Goal: Task Accomplishment & Management: Manage account settings

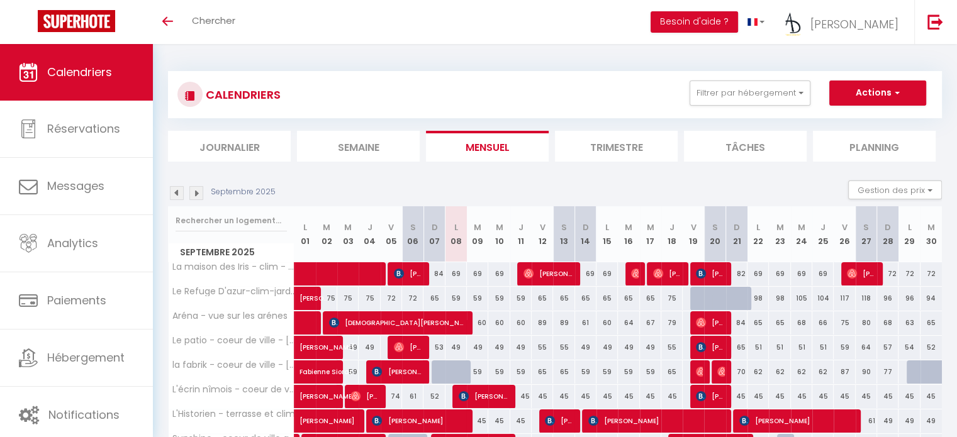
click at [380, 149] on li "Semaine" at bounding box center [358, 146] width 123 height 31
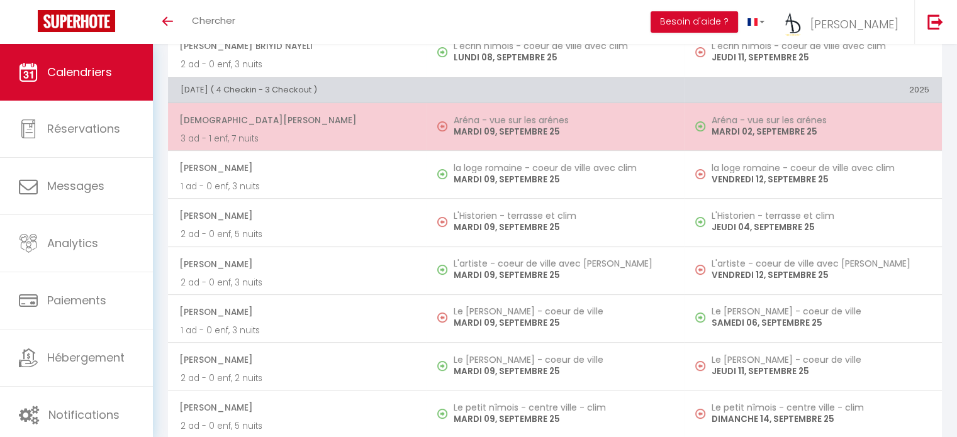
scroll to position [242, 0]
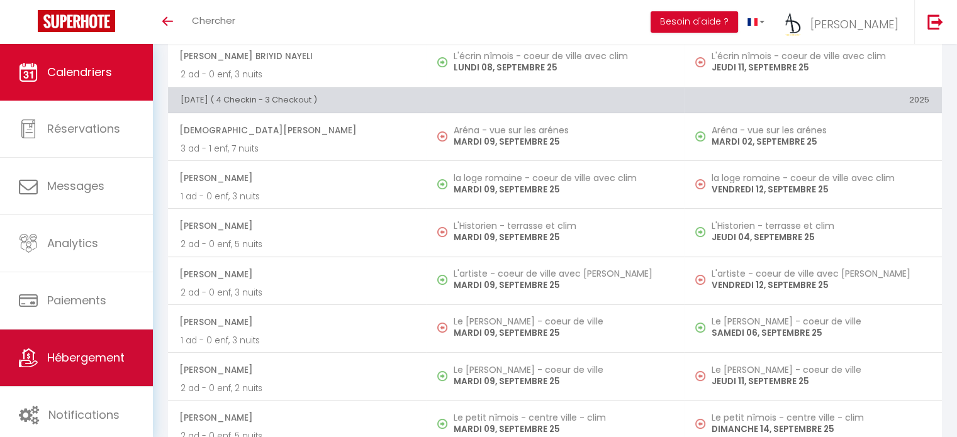
click at [75, 368] on link "Hébergement" at bounding box center [76, 358] width 153 height 57
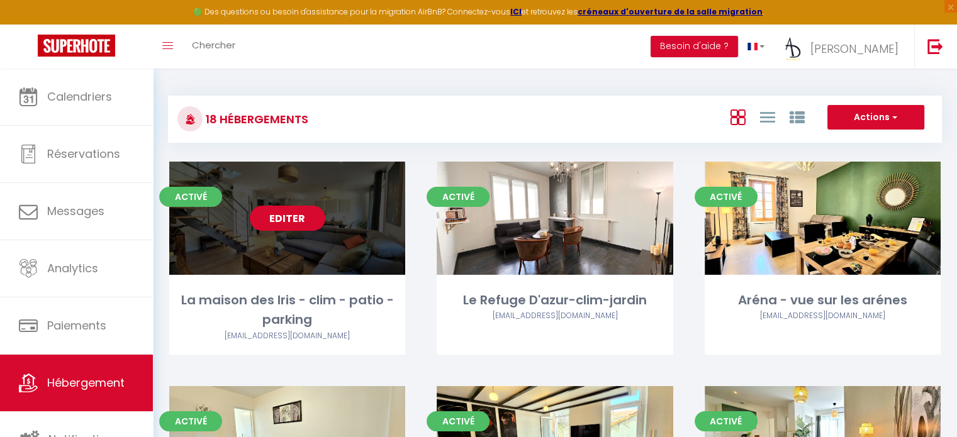
scroll to position [31, 0]
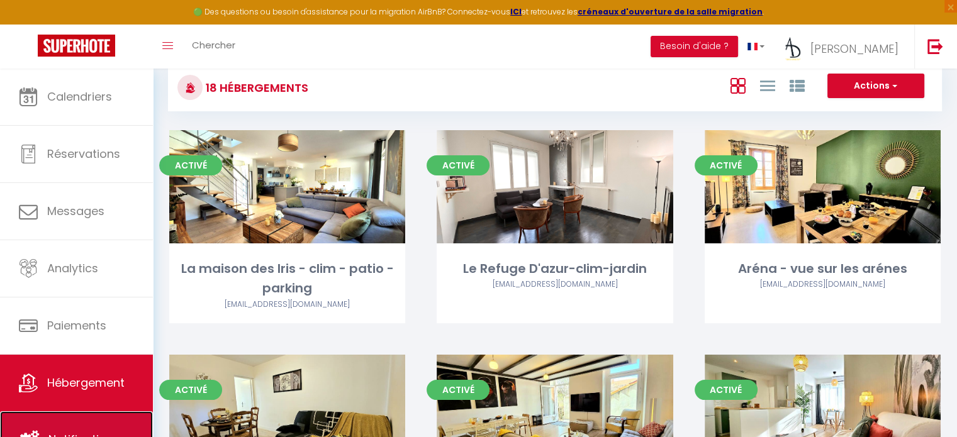
click at [86, 430] on link "Notifications" at bounding box center [76, 440] width 153 height 57
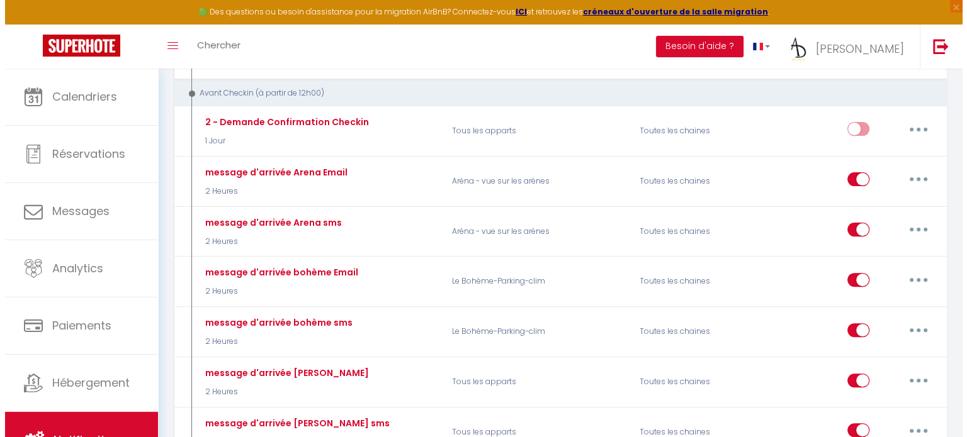
scroll to position [369, 0]
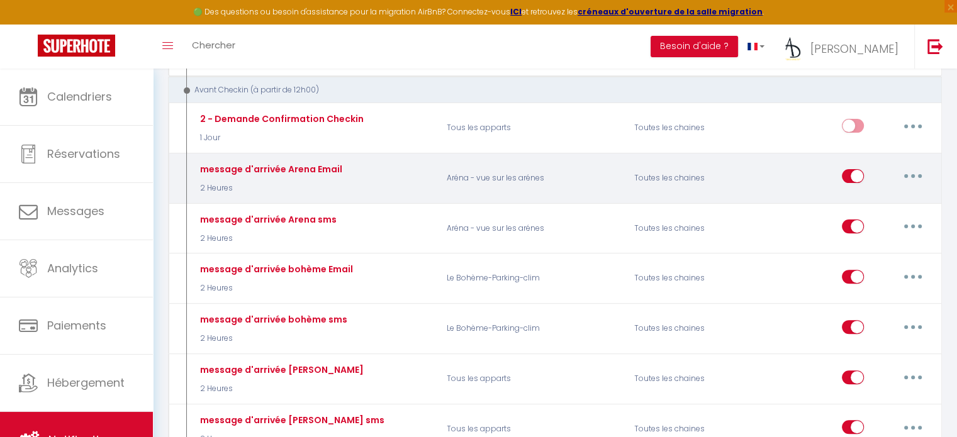
click at [911, 167] on button "button" at bounding box center [913, 176] width 35 height 20
click at [886, 203] on link "Editer" at bounding box center [880, 204] width 93 height 21
type input "message d'arrivée Arena Email"
select select "2 Heures"
select select "if_booking_is_paid"
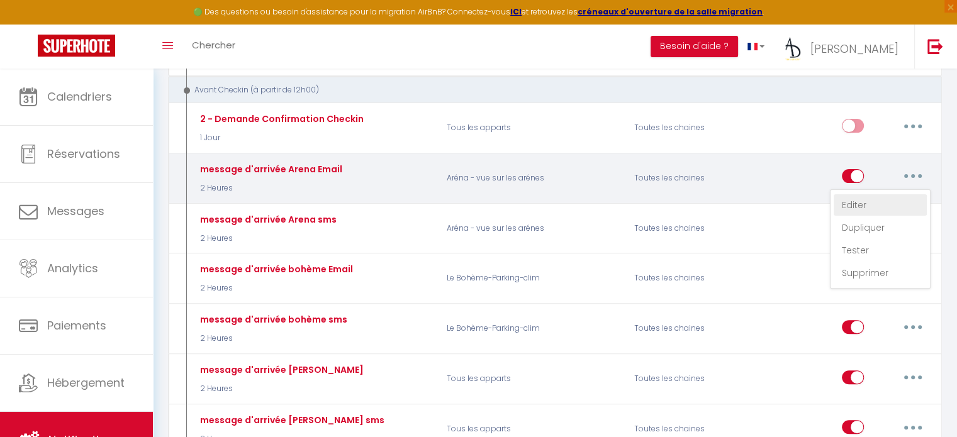
checkbox input "true"
checkbox input "false"
radio input "true"
type input "Instruction d'arrivée pour votre logement a Nimes"
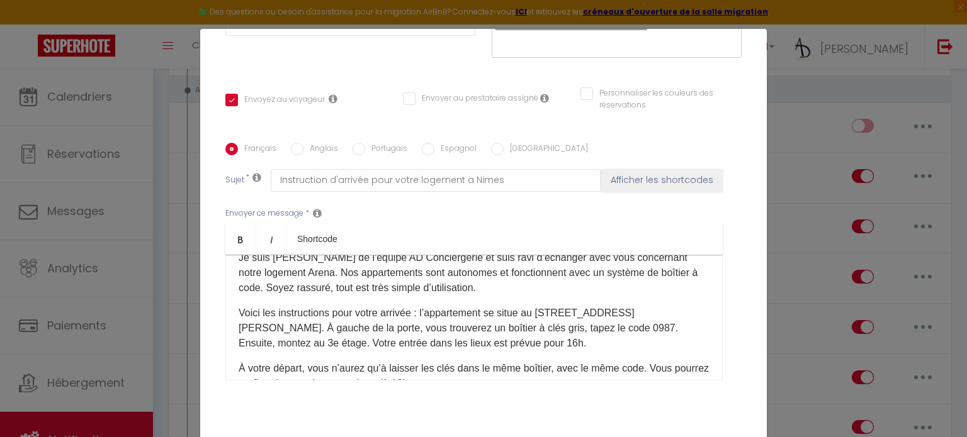
scroll to position [70, 0]
click at [621, 329] on p "Voici les instructions pour votre arrivée : l’appartement se situe au [STREET_A…" at bounding box center [474, 326] width 471 height 45
click at [295, 145] on input "Anglais" at bounding box center [297, 149] width 13 height 13
radio input "true"
checkbox input "true"
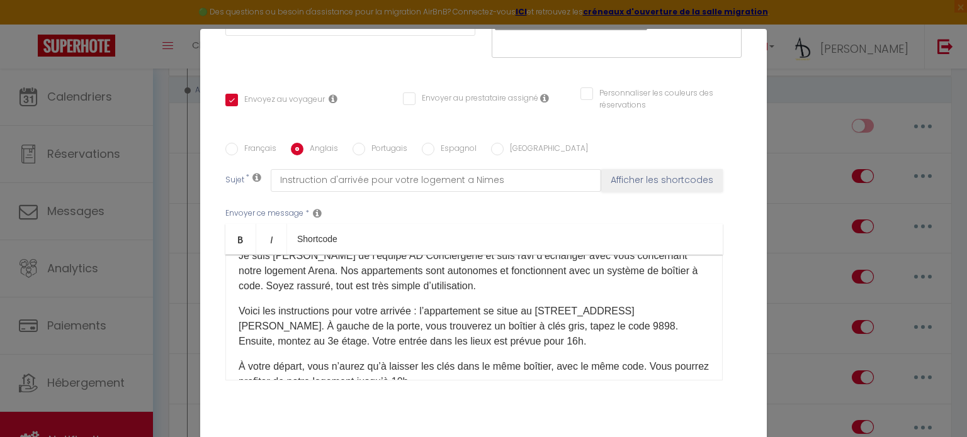
checkbox input "false"
type input "Arrival instructions for your accommodation in [GEOGRAPHIC_DATA]"
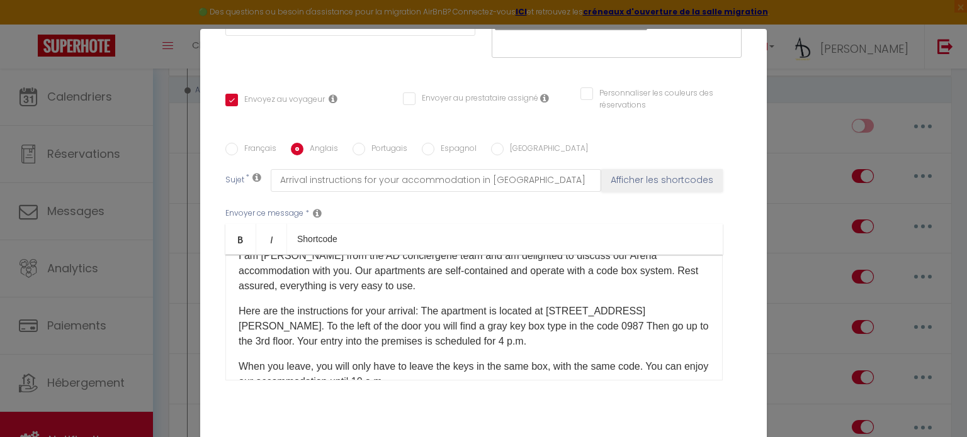
click at [597, 330] on p "Here are the instructions for your arrival: The apartment is located at [STREET…" at bounding box center [474, 326] width 471 height 45
click at [388, 144] on label "Portugais" at bounding box center [386, 150] width 42 height 14
click at [365, 144] on input "Portugais" at bounding box center [358, 149] width 13 height 13
radio input "true"
checkbox input "true"
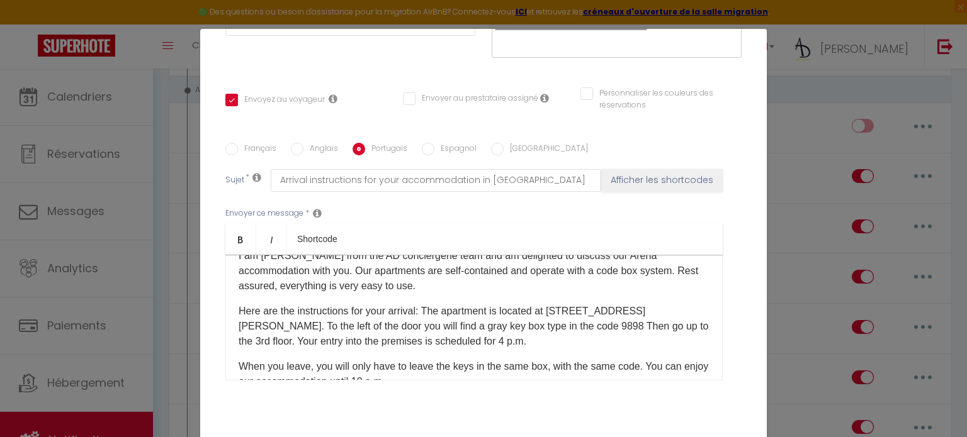
checkbox input "false"
type input "Instruções de chegada para sua acomodação em [GEOGRAPHIC_DATA]"
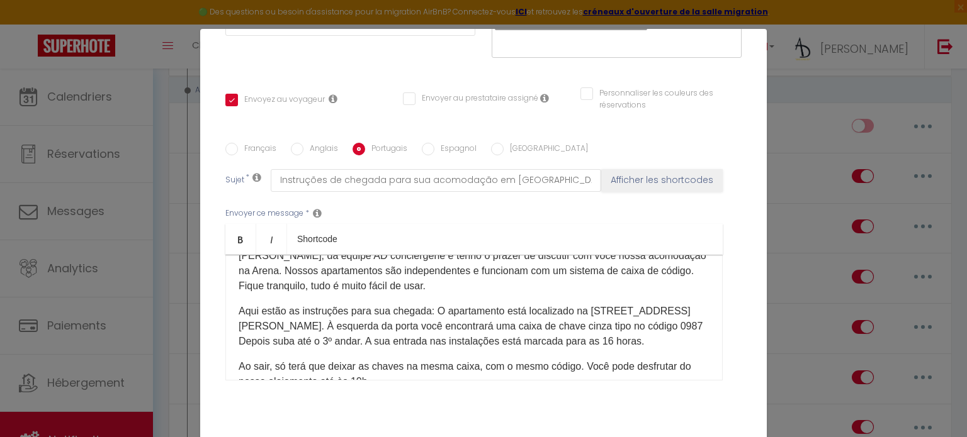
click at [683, 325] on p "Aqui estão as instruções para sua chegada: O apartamento está localizado na [ST…" at bounding box center [474, 326] width 471 height 45
click at [434, 150] on label "Espagnol" at bounding box center [455, 150] width 42 height 14
click at [430, 150] on input "Espagnol" at bounding box center [428, 149] width 13 height 13
radio input "true"
checkbox input "true"
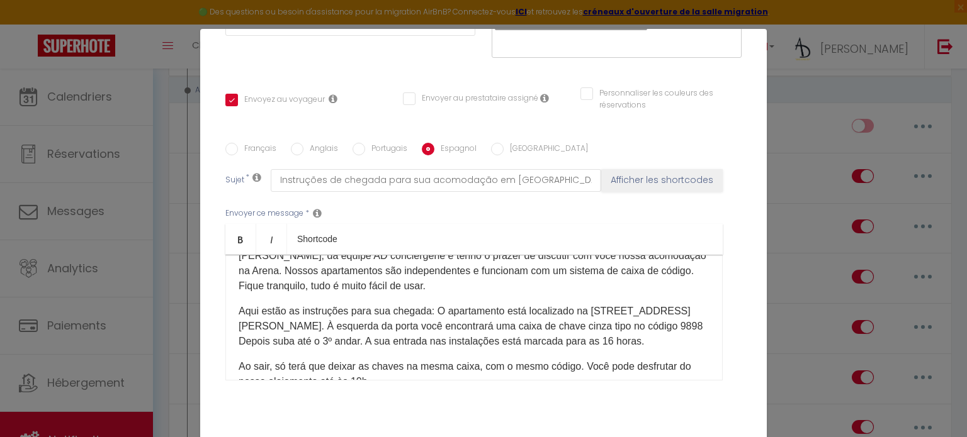
checkbox input "false"
type input "Instrucciones de llegada para su alojamiento en [GEOGRAPHIC_DATA]."
click at [671, 322] on p "Aquí están las instrucciones para su llegada: El apartamento está situado en [S…" at bounding box center [474, 326] width 471 height 45
click at [503, 150] on label "[GEOGRAPHIC_DATA]" at bounding box center [545, 150] width 84 height 14
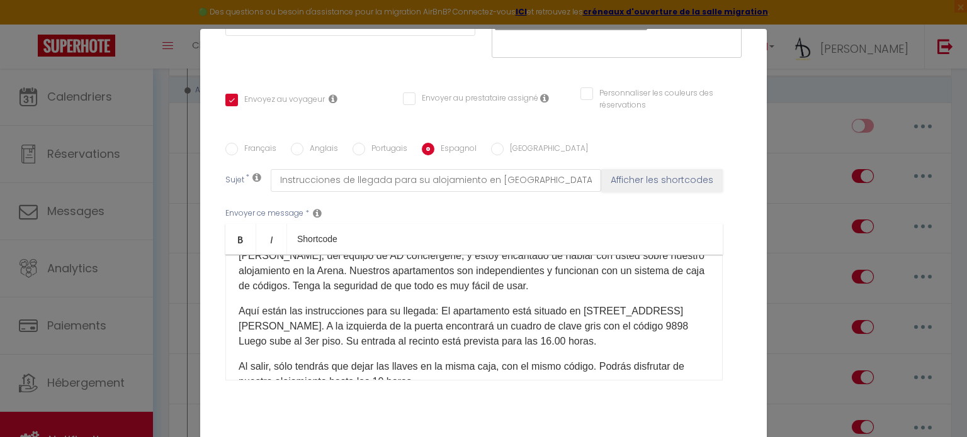
click at [501, 150] on input "[GEOGRAPHIC_DATA]" at bounding box center [497, 149] width 13 height 13
radio input "true"
checkbox input "true"
checkbox input "false"
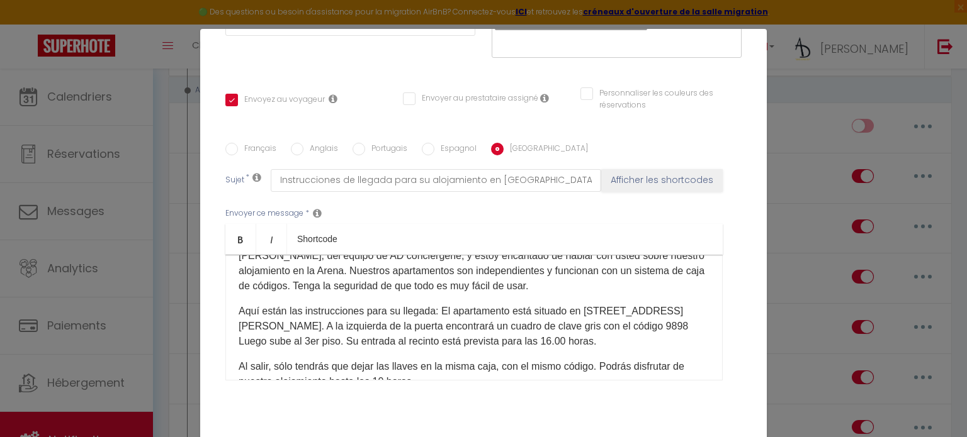
type input "Istruzioni per l'arrivo per il vostro alloggio a [GEOGRAPHIC_DATA]"
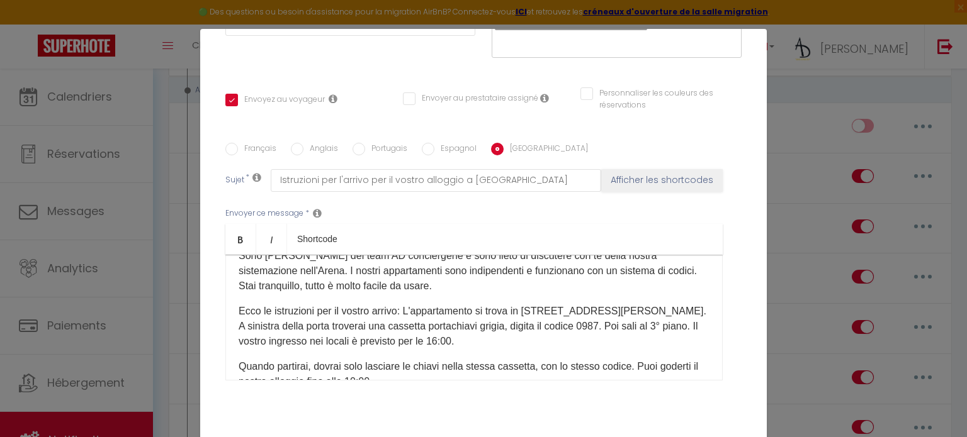
click at [601, 327] on p "Ecco le istruzioni per il vostro arrivo: L'appartamento si trova in [STREET_ADD…" at bounding box center [474, 326] width 471 height 45
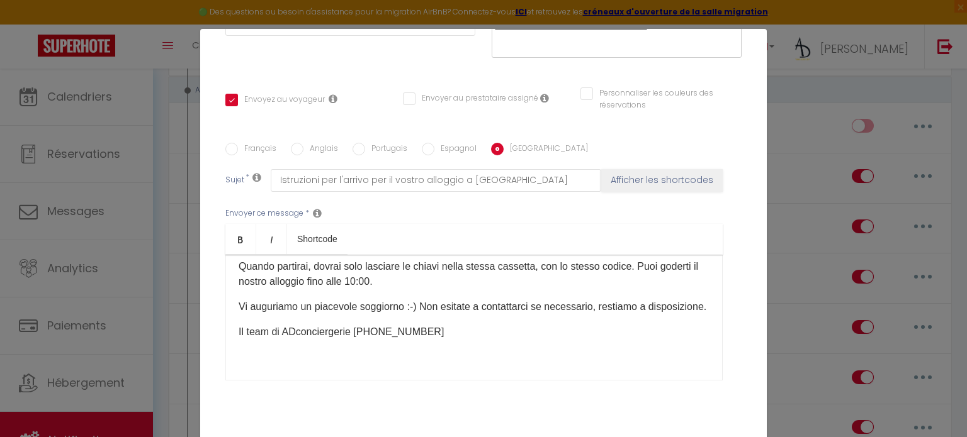
scroll to position [282, 0]
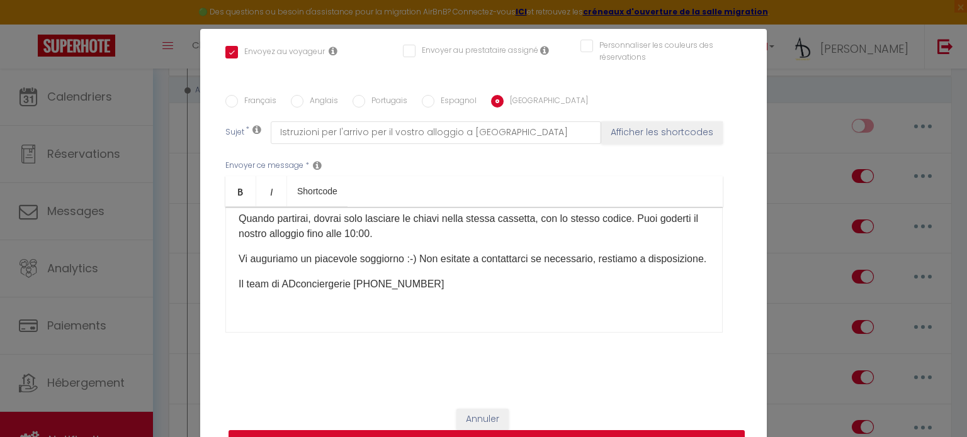
click at [556, 435] on button "Mettre à jour" at bounding box center [486, 442] width 516 height 24
checkbox input "true"
checkbox input "false"
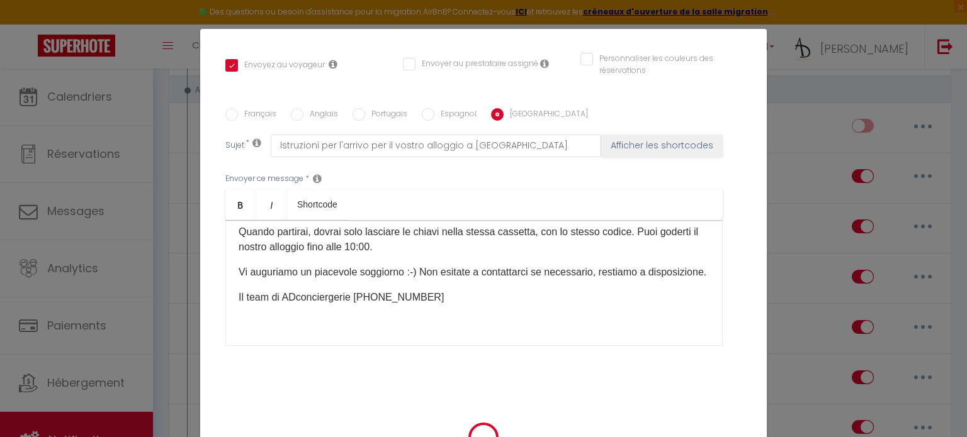
scroll to position [269, 0]
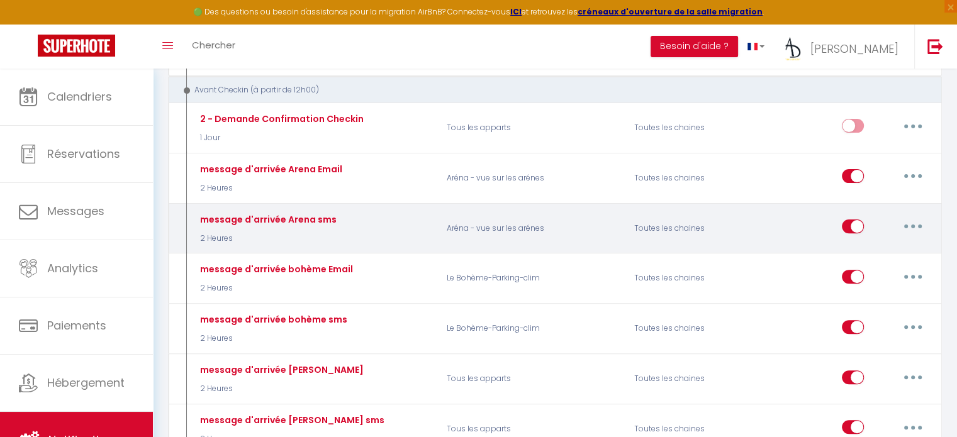
click at [909, 218] on button "button" at bounding box center [913, 226] width 35 height 20
click at [893, 246] on link "Editer" at bounding box center [880, 255] width 93 height 21
type input "message d'arrivée Arena sms"
select select "sms"
select select "2 Heures"
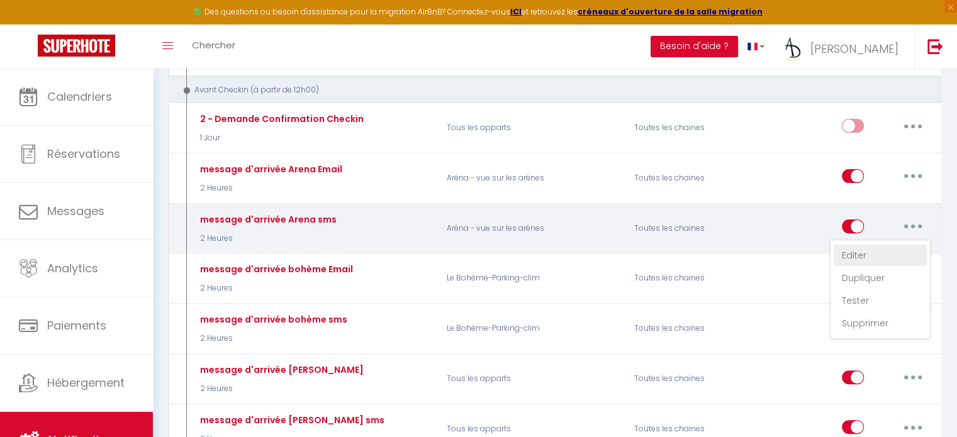
select select "if_booking_is_paid"
checkbox input "true"
checkbox input "false"
radio input "true"
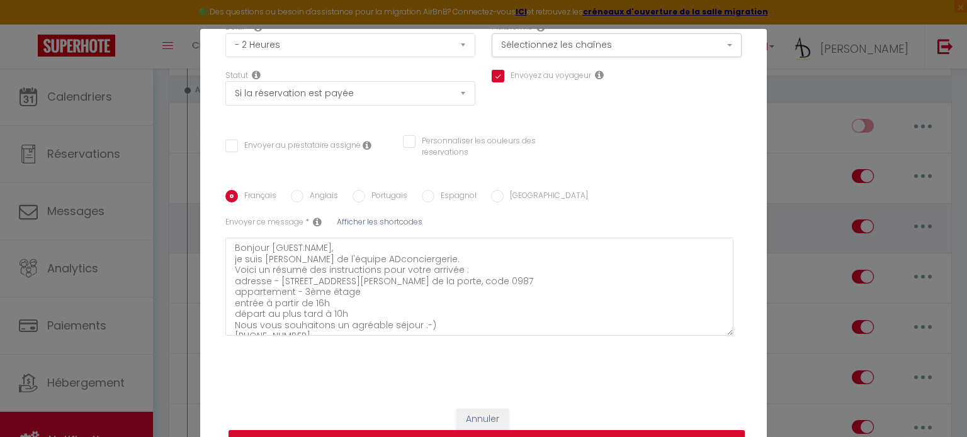
scroll to position [165, 0]
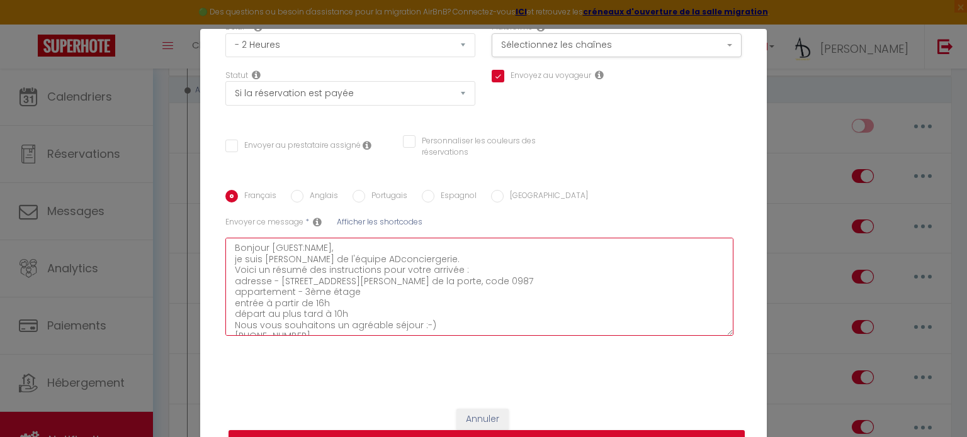
click at [591, 289] on textarea "Bonjour [GUEST:NAME], je suis [PERSON_NAME] de l'équipe ADconciergerie. Voici u…" at bounding box center [479, 287] width 508 height 98
type textarea "Bonjour [GUEST:NAME], je suis [PERSON_NAME] de l'équipe ADconciergerie. Voici u…"
checkbox input "true"
checkbox input "false"
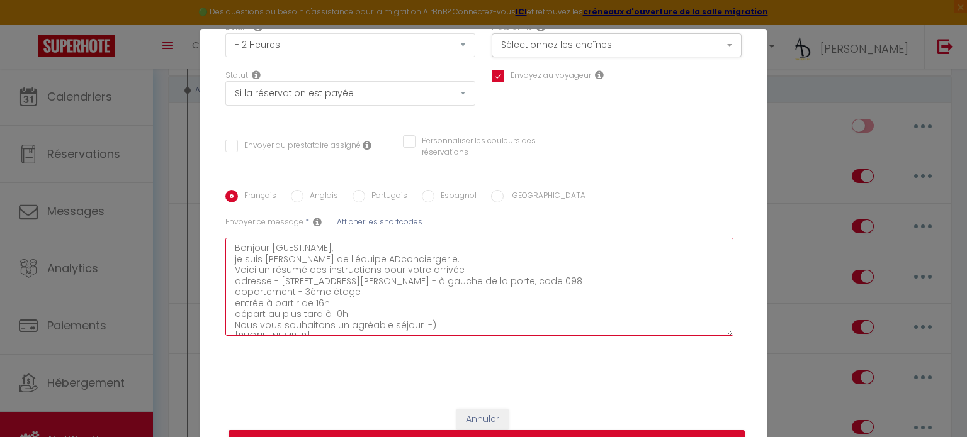
type textarea "Bonjour [GUEST:NAME], je suis [PERSON_NAME] de l'équipe ADconciergerie. Voici u…"
checkbox input "true"
checkbox input "false"
type textarea "Bonjour [GUEST:NAME], je suis [PERSON_NAME] de l'équipe ADconciergerie. Voici u…"
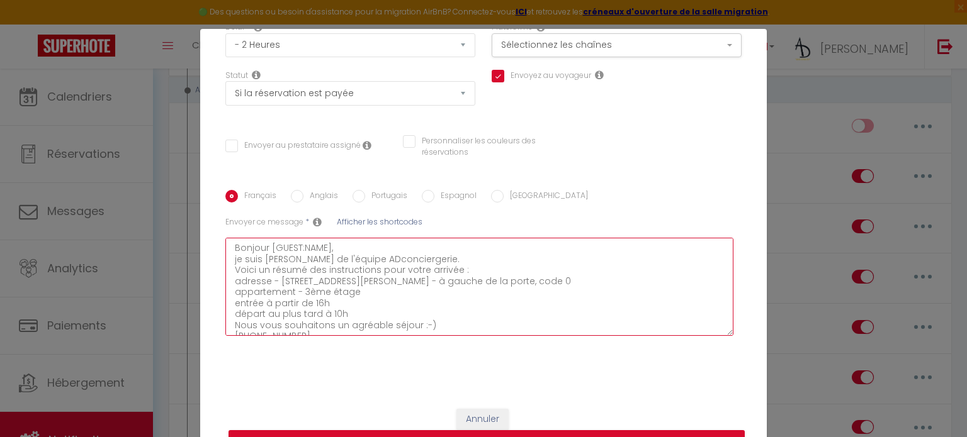
checkbox input "true"
checkbox input "false"
type textarea "Bonjour [GUEST:NAME], je suis [PERSON_NAME] de l'équipe ADconciergerie. Voici u…"
checkbox input "true"
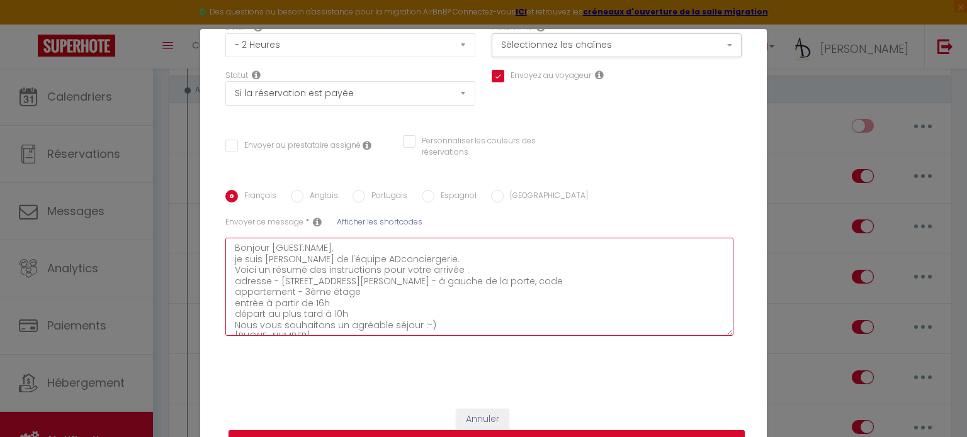
checkbox input "false"
type textarea "Bonjour [GUEST:NAME], je suis [PERSON_NAME] de l'équipe ADconciergerie. Voici u…"
checkbox input "true"
checkbox input "false"
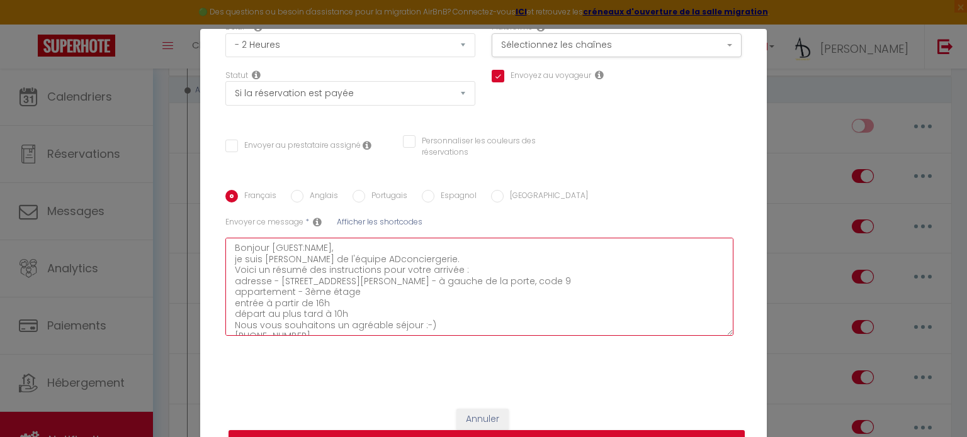
checkbox input "false"
type textarea "Bonjour [GUEST:NAME], je suis [PERSON_NAME] de l'équipe ADconciergerie. Voici u…"
checkbox input "true"
checkbox input "false"
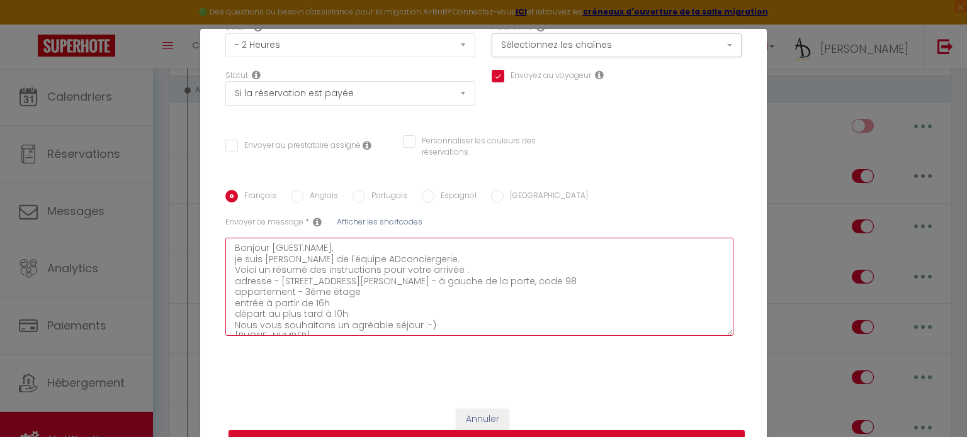
type textarea "Bonjour [GUEST:NAME], je suis [PERSON_NAME] de l'équipe ADconciergerie. Voici u…"
checkbox input "true"
checkbox input "false"
type textarea "Bonjour [GUEST:NAME], je suis [PERSON_NAME] de l'équipe ADconciergerie. Voici u…"
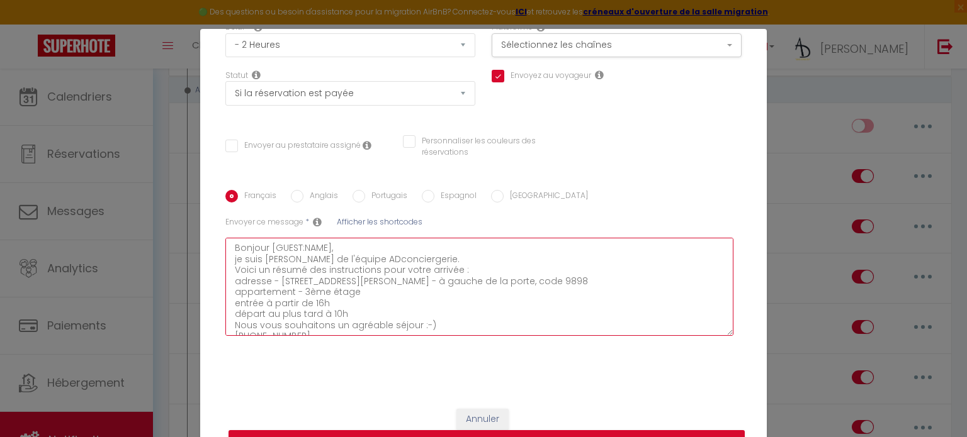
checkbox input "true"
checkbox input "false"
type textarea "Bonjour [GUEST:NAME], je suis [PERSON_NAME] de l'équipe ADconciergerie. Voici u…"
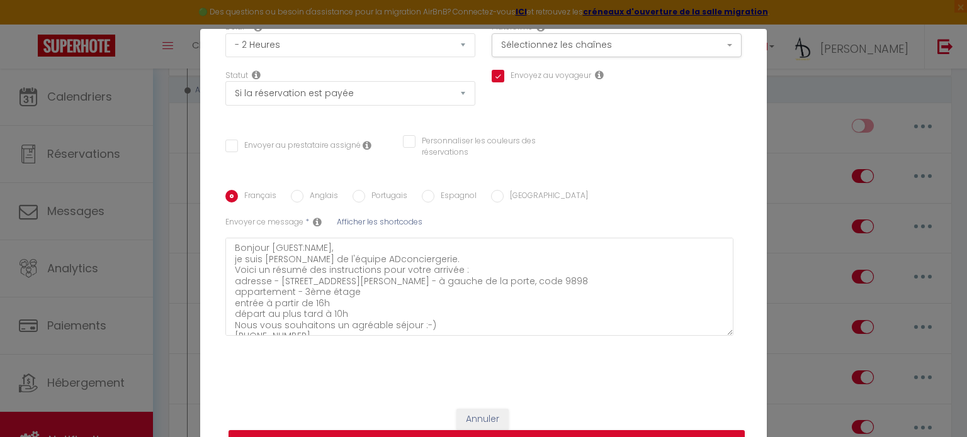
click at [323, 196] on label "Anglais" at bounding box center [320, 197] width 35 height 14
click at [303, 196] on input "Anglais" at bounding box center [297, 196] width 13 height 13
radio input "true"
checkbox input "true"
checkbox input "false"
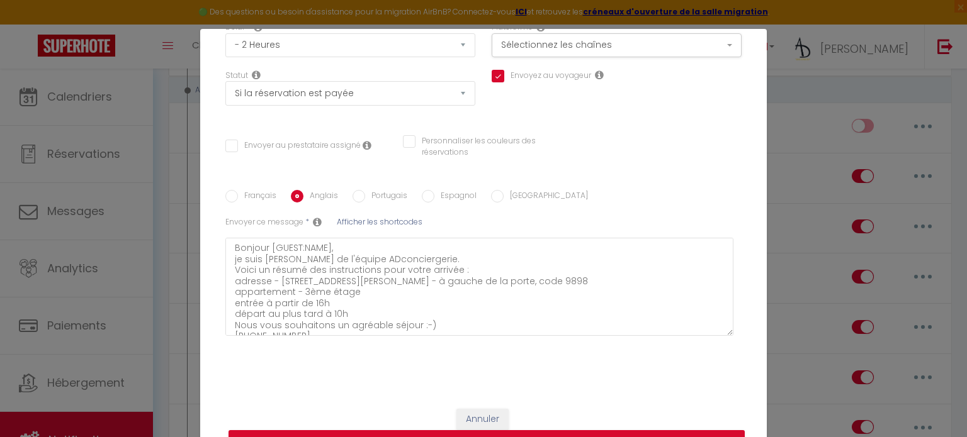
checkbox input "false"
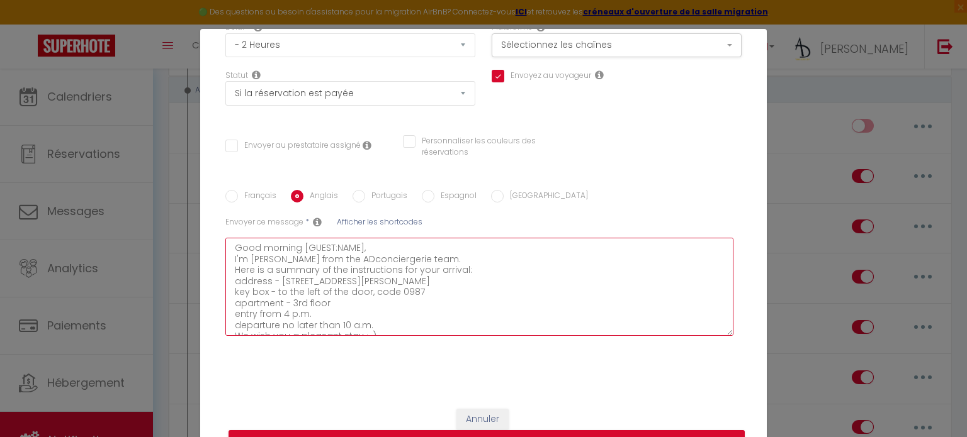
click at [468, 292] on textarea "Good morning [GUEST:NAME], I'm [PERSON_NAME] from the ADconciergerie team. Here…" at bounding box center [479, 287] width 508 height 98
type textarea "Good morning [GUEST:NAME], I'm [PERSON_NAME] from the ADconciergerie team. Here…"
checkbox input "true"
checkbox input "false"
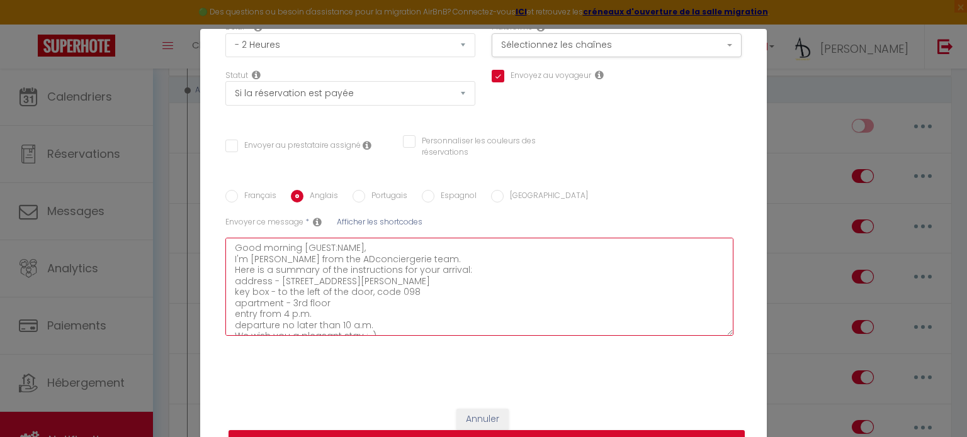
type textarea "Good morning [GUEST:NAME], I'm [PERSON_NAME] from the ADconciergerie team. Here…"
checkbox input "true"
checkbox input "false"
type textarea "Good morning [GUEST:NAME], I'm [PERSON_NAME] from the ADconciergerie team. Here…"
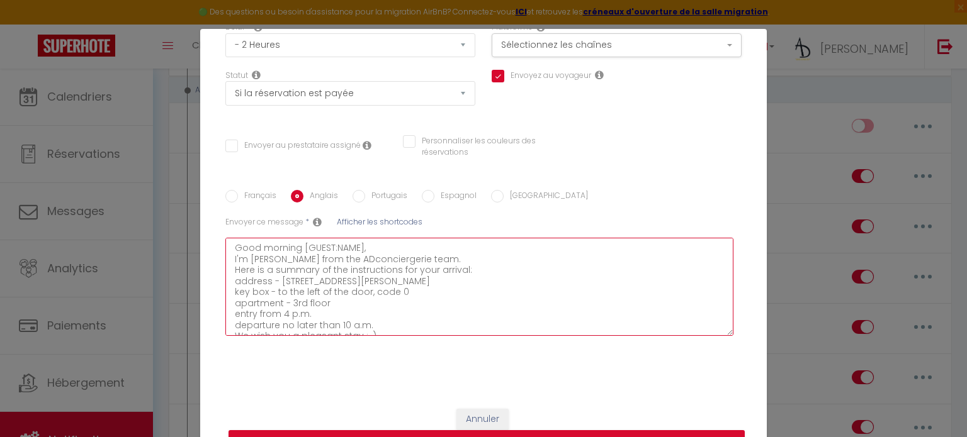
checkbox input "true"
checkbox input "false"
type textarea "Good morning [GUEST:NAME], I'm [PERSON_NAME] from the ADconciergerie team. Here…"
checkbox input "true"
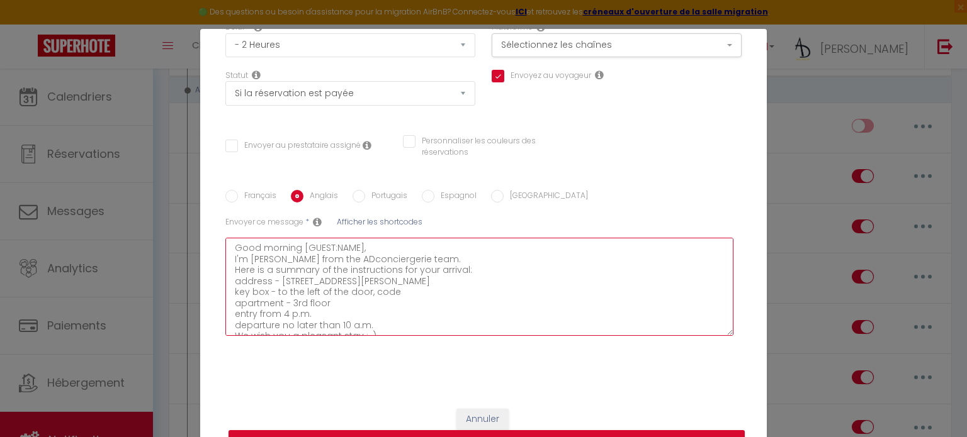
checkbox input "false"
type textarea "Good morning [GUEST:NAME], I'm [PERSON_NAME] from the ADconciergerie team. Here…"
checkbox input "true"
checkbox input "false"
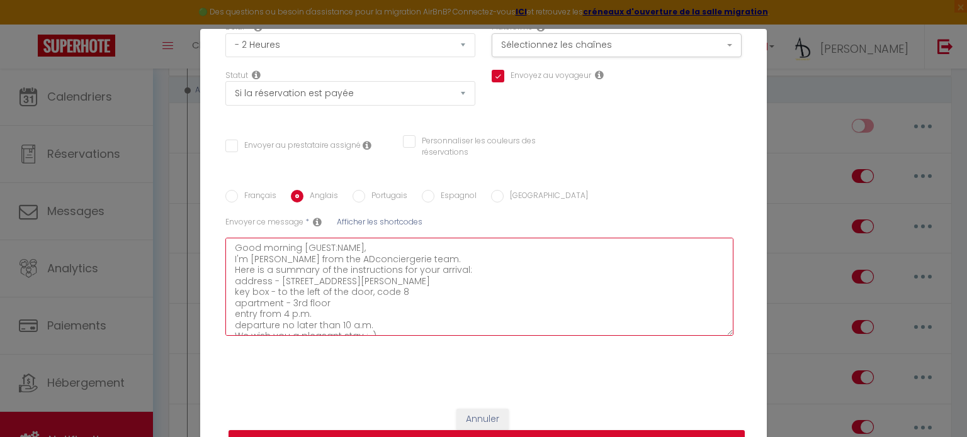
checkbox input "false"
type textarea "Good morning [GUEST:NAME], I'm [PERSON_NAME] from the ADconciergerie team. Here…"
checkbox input "true"
checkbox input "false"
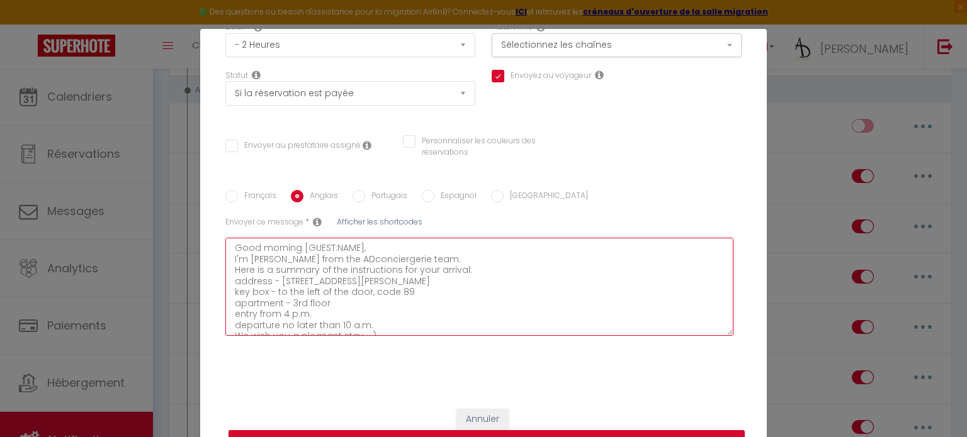
type textarea "Good morning [GUEST:NAME], I'm [PERSON_NAME] from the ADconciergerie team. Here…"
checkbox input "true"
checkbox input "false"
type textarea "Good morning [GUEST:NAME], I'm [PERSON_NAME] from the ADconciergerie team. Here…"
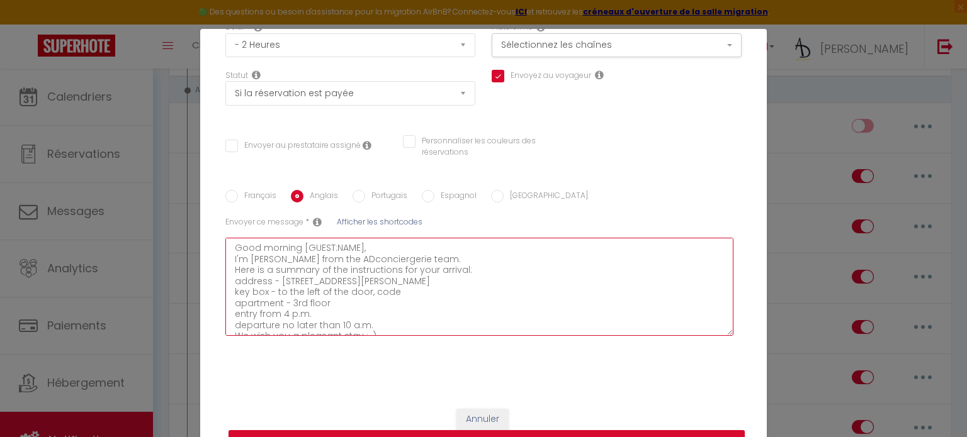
checkbox input "true"
checkbox input "false"
type textarea "Good morning [GUEST:NAME], I'm [PERSON_NAME] from the ADconciergerie team. Here…"
checkbox input "true"
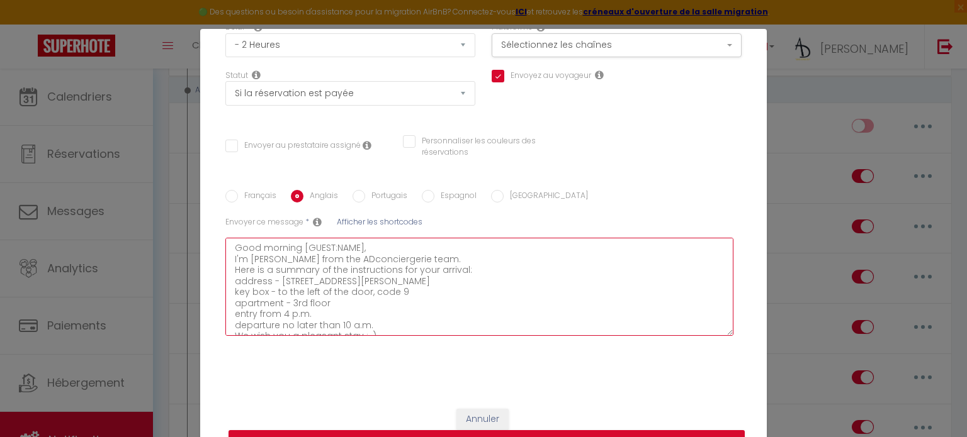
checkbox input "false"
type textarea "Good morning [GUEST:NAME], I'm [PERSON_NAME] from the ADconciergerie team. Here…"
checkbox input "true"
checkbox input "false"
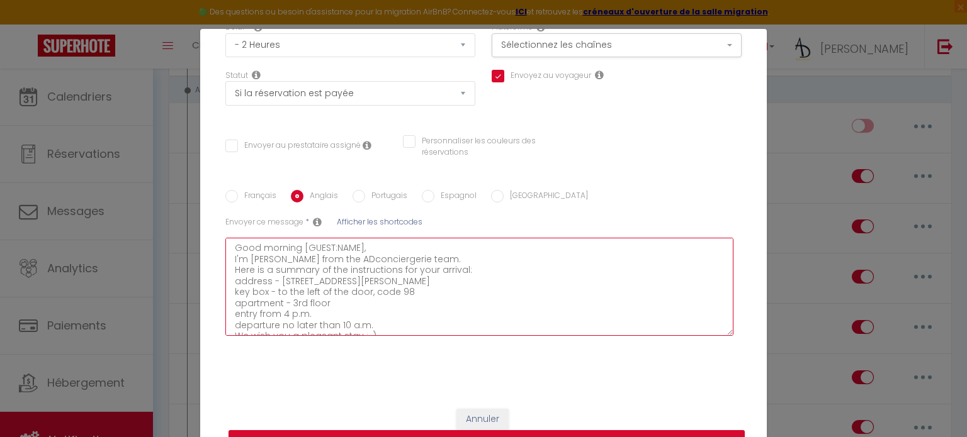
checkbox input "false"
type textarea "Good morning [GUEST:NAME], I'm [PERSON_NAME] from the ADconciergerie team. Here…"
checkbox input "true"
checkbox input "false"
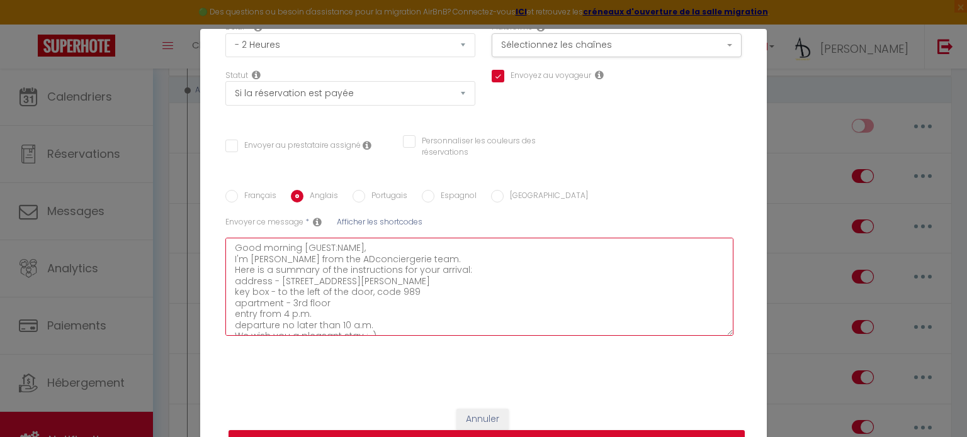
type textarea "Good morning [GUEST:NAME], I'm [PERSON_NAME] from the ADconciergerie team. Here…"
checkbox input "true"
checkbox input "false"
type textarea "Good morning [GUEST:NAME], I'm [PERSON_NAME] from the ADconciergerie team. Here…"
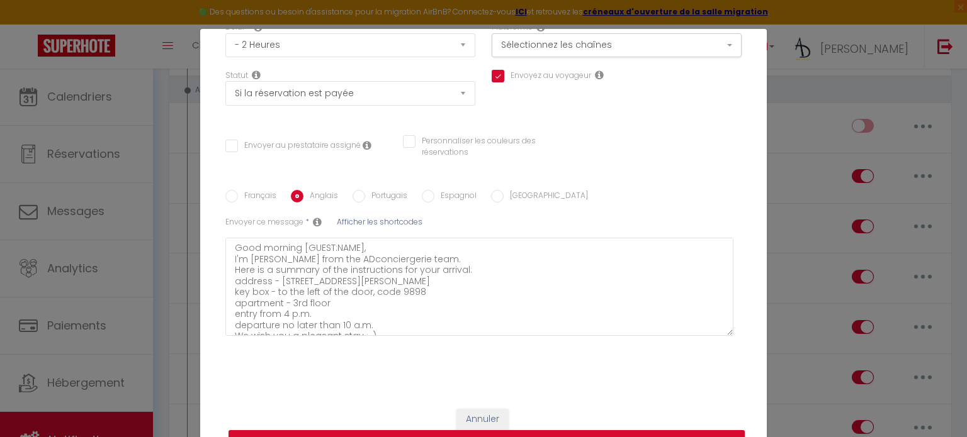
click at [378, 201] on label "Portugais" at bounding box center [386, 197] width 42 height 14
click at [365, 201] on input "Portugais" at bounding box center [358, 196] width 13 height 13
radio input "true"
checkbox input "true"
checkbox input "false"
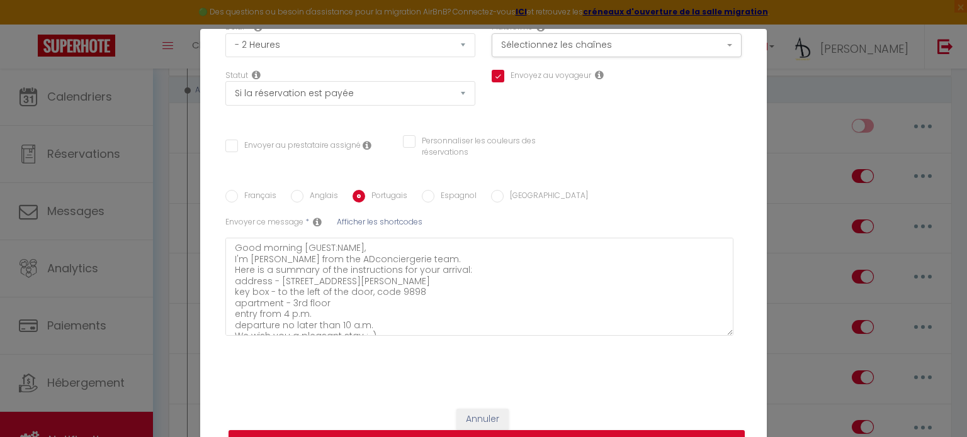
checkbox input "false"
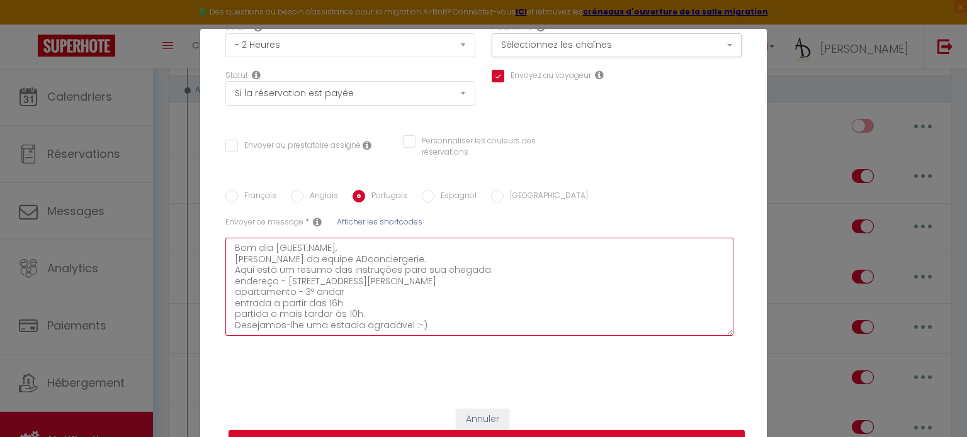
click at [470, 289] on textarea "Bom dia [GUEST:NAME], [PERSON_NAME] da equipe ADconciergerie. Aqui está um resu…" at bounding box center [479, 287] width 508 height 98
type textarea "Bom dia [GUEST:NAME], [PERSON_NAME] da equipe ADconciergerie. Aqui está um resu…"
checkbox input "true"
checkbox input "false"
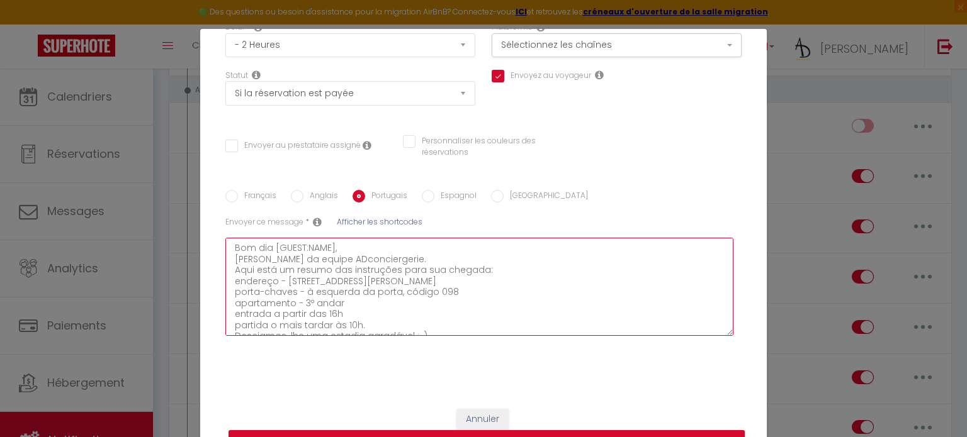
type textarea "Bom dia [GUEST:NAME], [PERSON_NAME] da equipe ADconciergerie. Aqui está um resu…"
checkbox input "true"
checkbox input "false"
type textarea "Bom dia [GUEST:NAME], [PERSON_NAME] da equipe ADconciergerie. Aqui está um resu…"
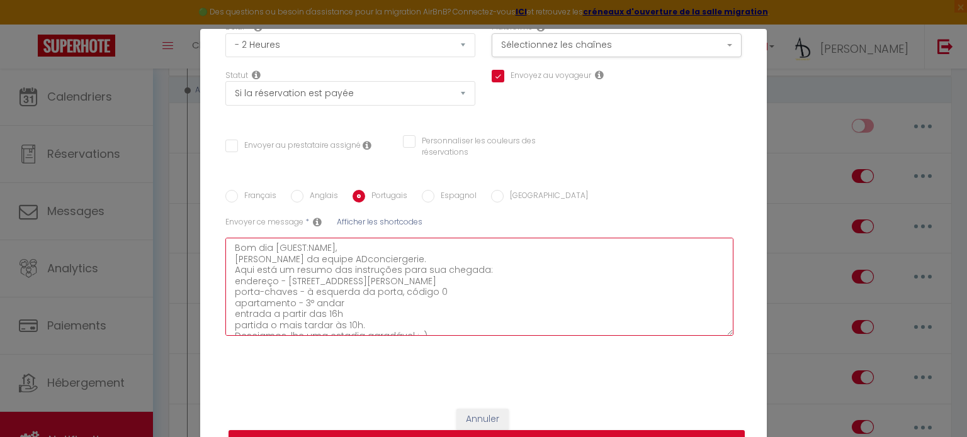
checkbox input "true"
checkbox input "false"
type textarea "Bom dia [GUEST:NAME], [PERSON_NAME] da equipe ADconciergerie. Aqui está um resu…"
checkbox input "true"
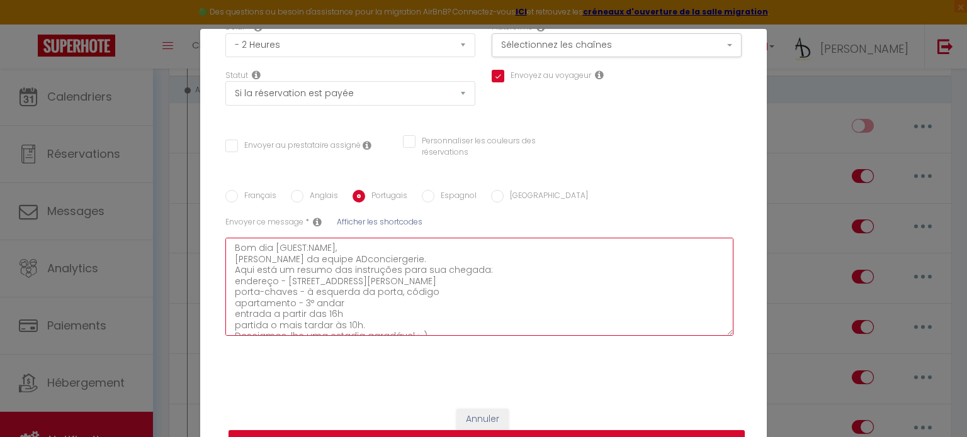
checkbox input "false"
type textarea "Bom dia [GUEST:NAME], [PERSON_NAME] da equipe ADconciergerie. Aqui está um resu…"
checkbox input "true"
checkbox input "false"
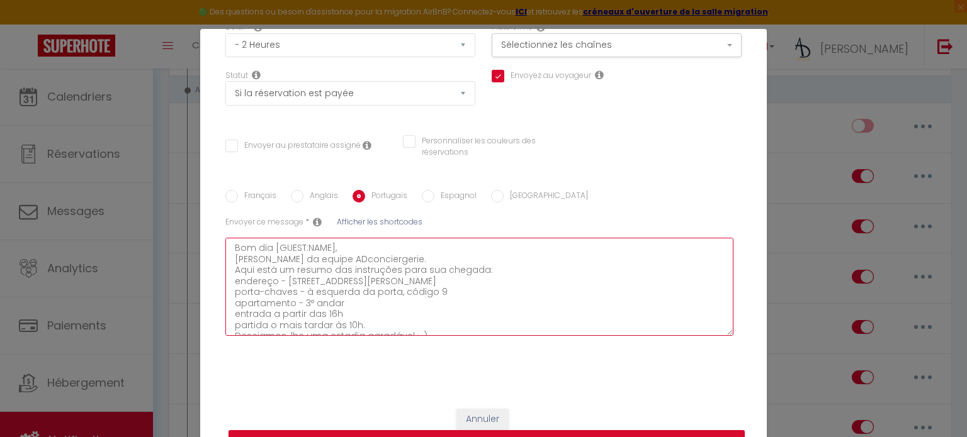
checkbox input "false"
type textarea "Bom dia [GUEST:NAME], [PERSON_NAME] da equipe ADconciergerie. Aqui está um resu…"
checkbox input "true"
checkbox input "false"
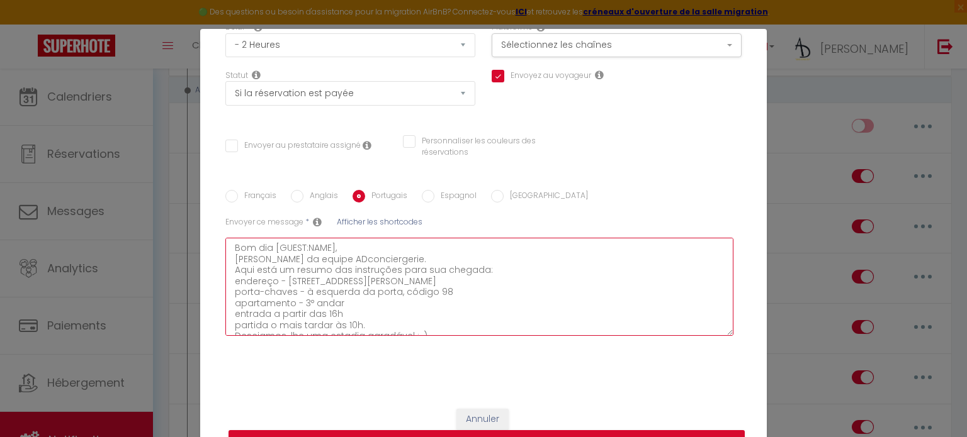
type textarea "Bom dia [GUEST:NAME], [PERSON_NAME] da equipe ADconciergerie. Aqui está um resu…"
checkbox input "true"
checkbox input "false"
type textarea "Bom dia [GUEST:NAME], [PERSON_NAME] da equipe ADconciergerie. Aqui está um resu…"
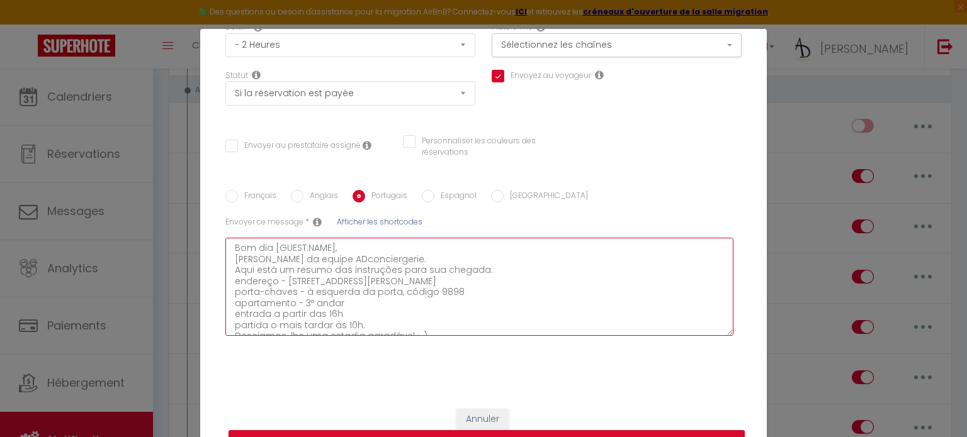
checkbox input "true"
checkbox input "false"
type textarea "Bom dia [GUEST:NAME], [PERSON_NAME] da equipe ADconciergerie. Aqui está um resu…"
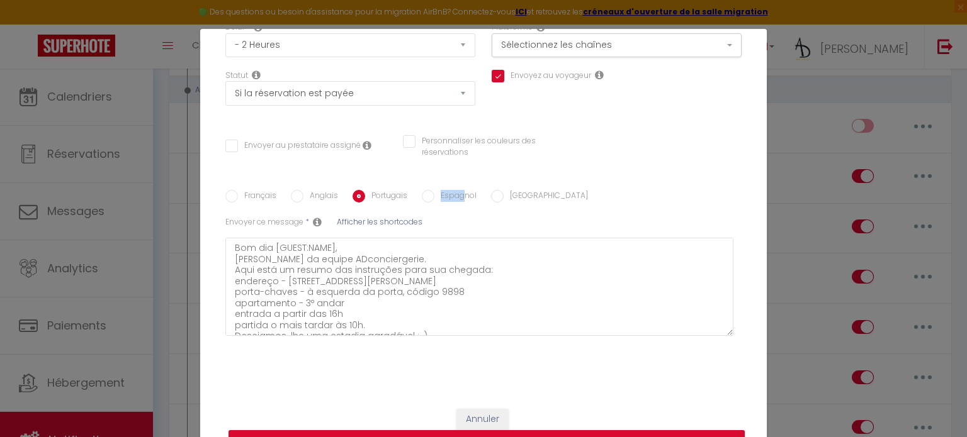
drag, startPoint x: 454, startPoint y: 201, endPoint x: 439, endPoint y: 193, distance: 17.7
click at [439, 193] on label "Espagnol" at bounding box center [455, 197] width 42 height 14
click at [423, 193] on input "Espagnol" at bounding box center [428, 196] width 13 height 13
radio input "true"
checkbox input "true"
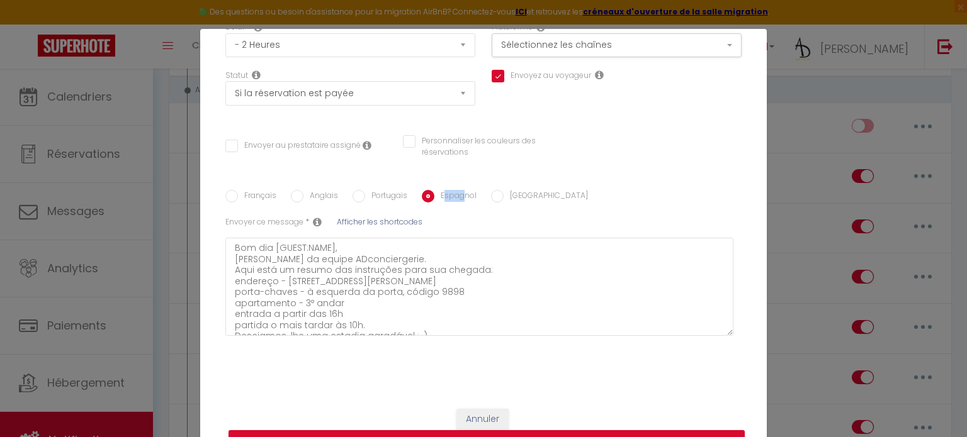
checkbox input "false"
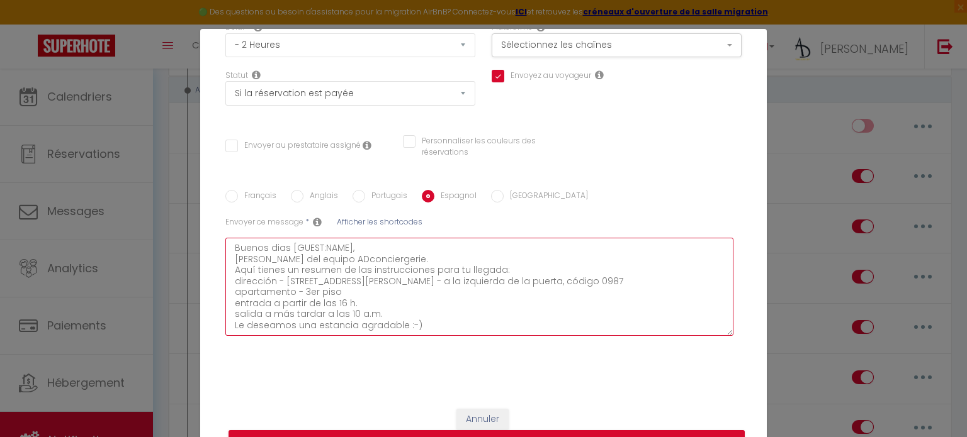
click at [490, 291] on textarea "Buenos dias [GUEST:NAME], [PERSON_NAME] del equipo ADconciergerie. Aquí tienes …" at bounding box center [479, 287] width 508 height 98
type textarea "Buenos dias [GUEST:NAME], [PERSON_NAME] del equipo ADconciergerie. Aquí tienes …"
checkbox input "true"
checkbox input "false"
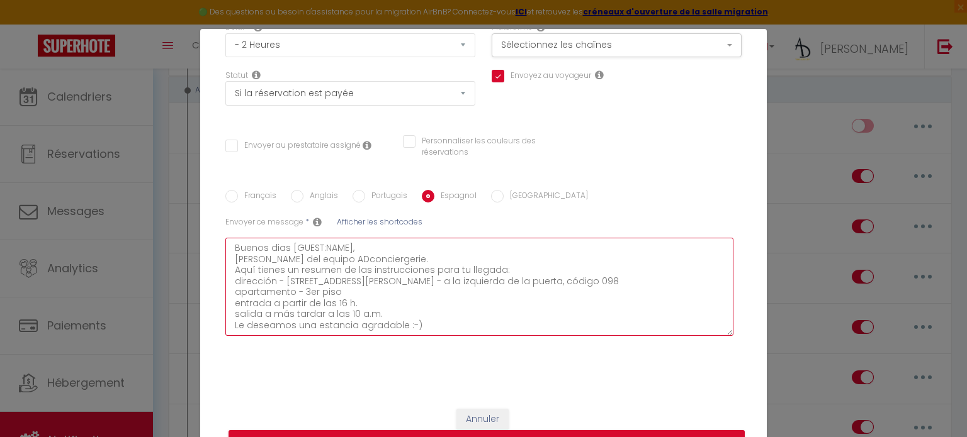
type textarea "Buenos dias [GUEST:NAME], [PERSON_NAME] del equipo ADconciergerie. Aquí tienes …"
checkbox input "true"
checkbox input "false"
type textarea "Buenos dias [GUEST:NAME], [PERSON_NAME] del equipo ADconciergerie. Aquí tienes …"
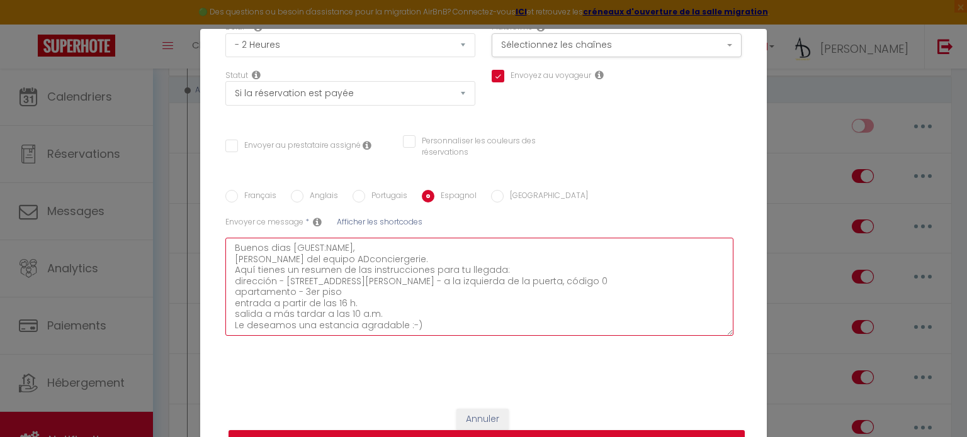
checkbox input "true"
checkbox input "false"
type textarea "Buenos dias [GUEST:NAME], [PERSON_NAME] del equipo ADconciergerie. Aquí tienes …"
checkbox input "true"
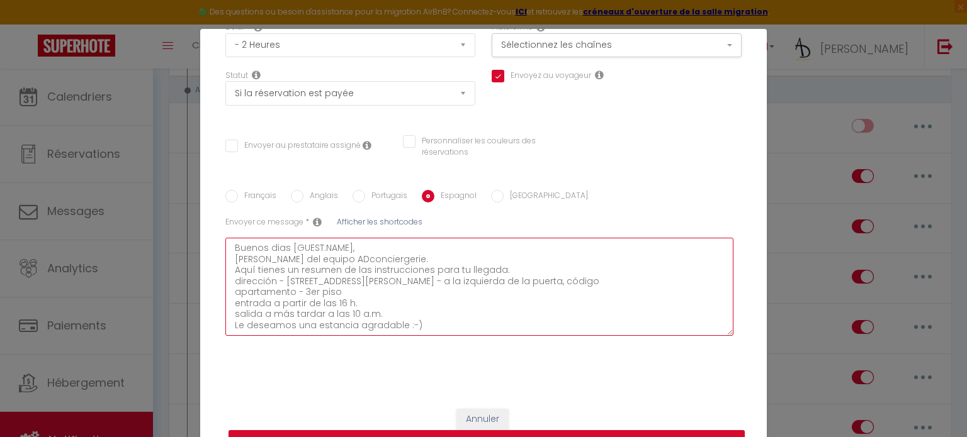
checkbox input "false"
type textarea "Buenos dias [GUEST:NAME], [PERSON_NAME] del equipo ADconciergerie. Aquí tienes …"
checkbox input "true"
checkbox input "false"
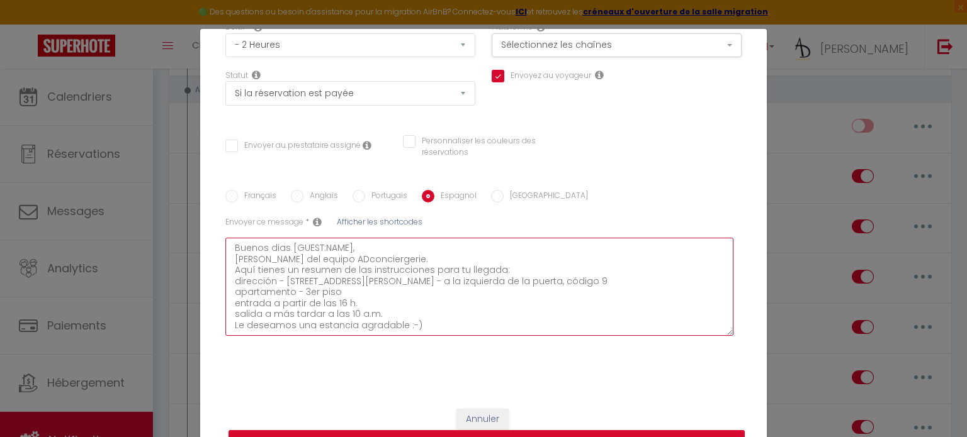
checkbox input "false"
type textarea "Buenos dias [GUEST:NAME], [PERSON_NAME] del equipo ADconciergerie. Aquí tienes …"
checkbox input "true"
checkbox input "false"
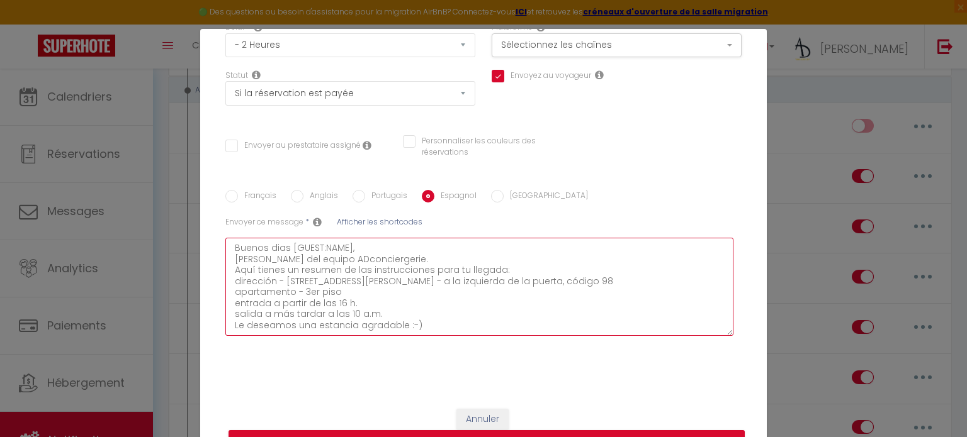
type textarea "Buenos dias [GUEST:NAME], [PERSON_NAME] del equipo ADconciergerie. Aquí tienes …"
checkbox input "true"
checkbox input "false"
type textarea "Buenos dias [GUEST:NAME], [PERSON_NAME] del equipo ADconciergerie. Aquí tienes …"
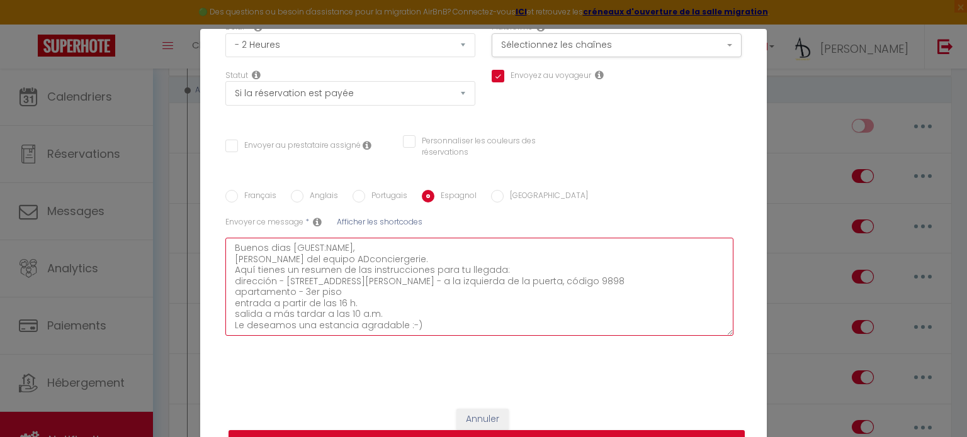
checkbox input "true"
checkbox input "false"
type textarea "Buenos dias [GUEST:NAME], [PERSON_NAME] del equipo ADconciergerie. Aquí tienes …"
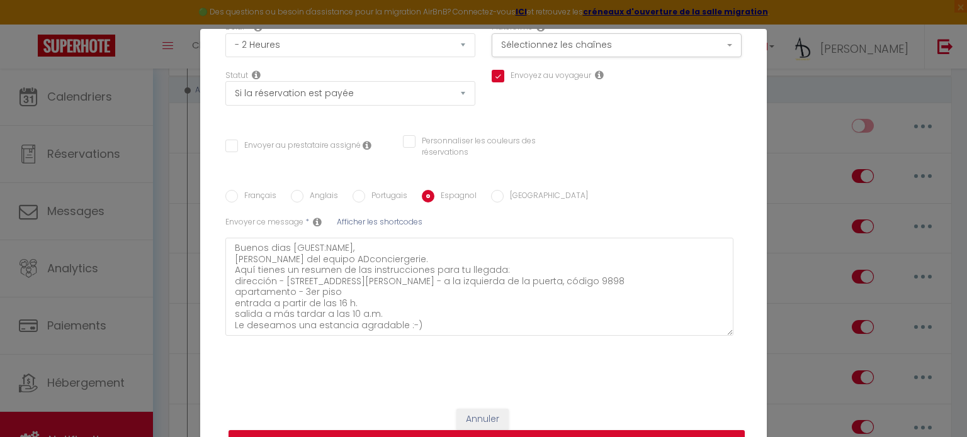
click at [493, 201] on input "[GEOGRAPHIC_DATA]" at bounding box center [497, 196] width 13 height 13
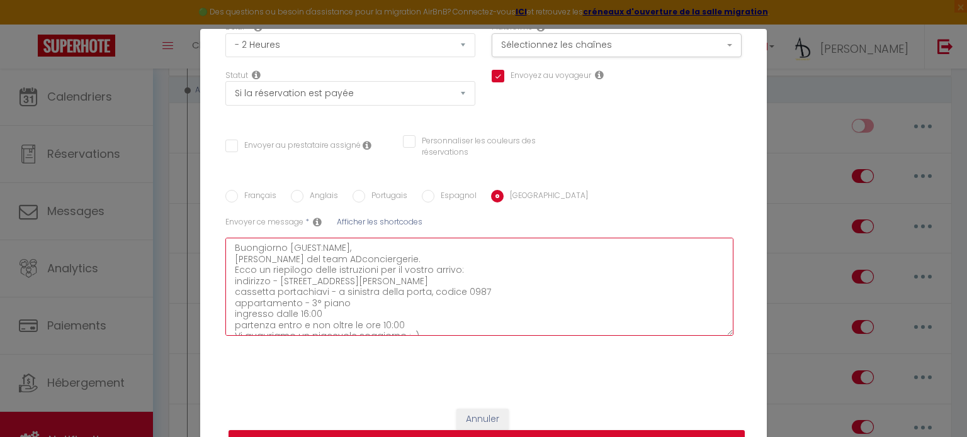
click at [497, 289] on textarea "Buongiorno [GUEST:NAME], [PERSON_NAME] del team ADconciergerie. Ecco un riepilo…" at bounding box center [479, 287] width 508 height 98
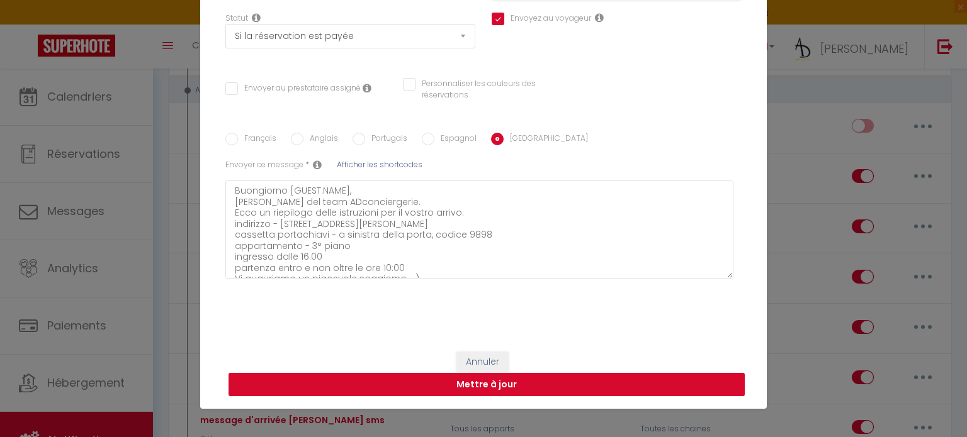
click at [510, 383] on button "Mettre à jour" at bounding box center [486, 385] width 516 height 24
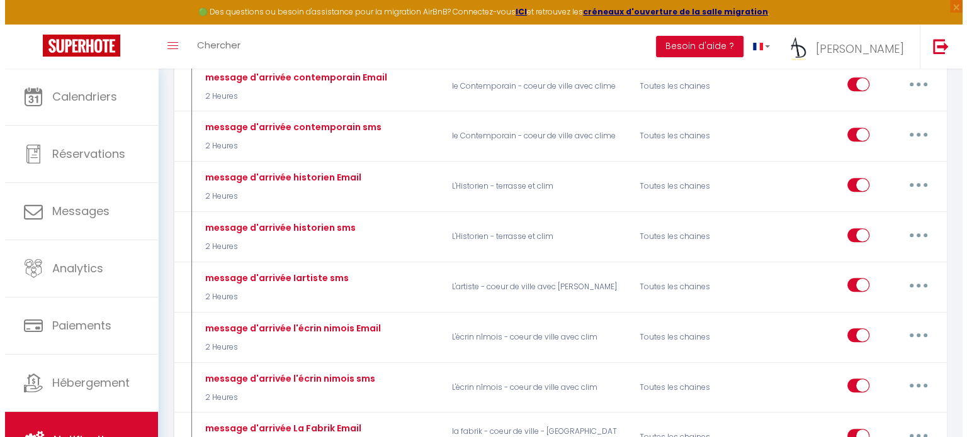
scroll to position [865, 0]
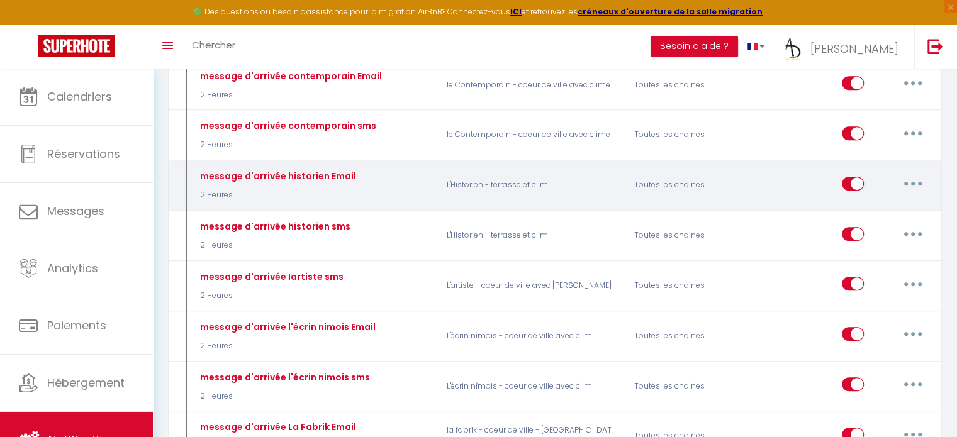
click at [924, 175] on button "button" at bounding box center [913, 184] width 35 height 20
click at [901, 201] on link "Editer" at bounding box center [880, 211] width 93 height 21
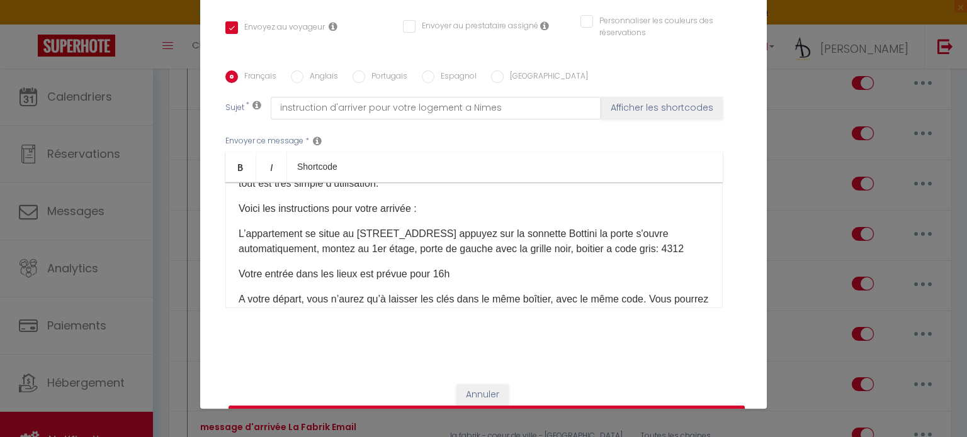
scroll to position [118, 0]
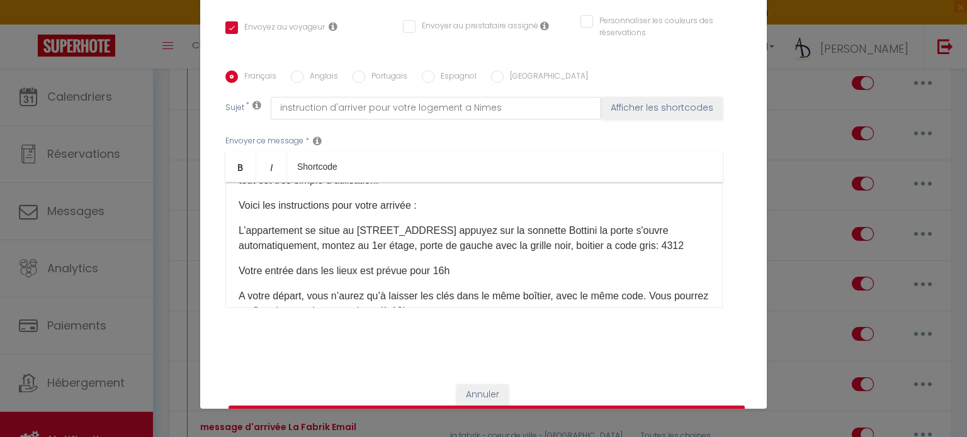
click at [507, 254] on p "L’appartement se situe au [STREET_ADDRESS] appuyez sur la sonnette Bottini la p…" at bounding box center [474, 238] width 471 height 30
click at [283, 80] on div "Français Anglais Portugais Espagnol [GEOGRAPHIC_DATA]" at bounding box center [483, 77] width 516 height 14
click at [295, 79] on input "Anglais" at bounding box center [297, 76] width 13 height 13
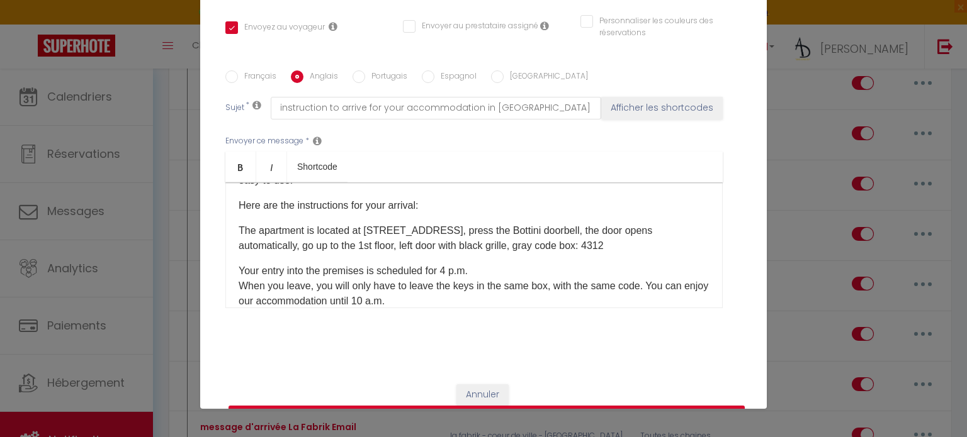
click at [643, 241] on p "The apartment is located at [STREET_ADDRESS], press the Bottini doorbell, the d…" at bounding box center [474, 238] width 471 height 30
click at [368, 77] on label "Portugais" at bounding box center [386, 77] width 42 height 14
click at [365, 77] on input "Portugais" at bounding box center [358, 76] width 13 height 13
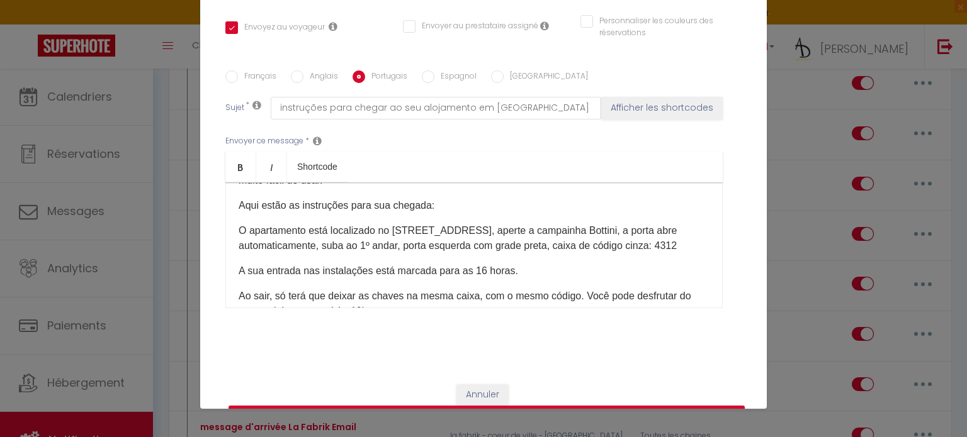
click at [685, 243] on div "​Bom dia,[GUEST:NAME]​ É DIA D! Sou [PERSON_NAME], da equipe de concierge da AD…" at bounding box center [473, 246] width 497 height 126
click at [434, 76] on label "Espagnol" at bounding box center [455, 77] width 42 height 14
click at [431, 76] on input "Espagnol" at bounding box center [428, 76] width 13 height 13
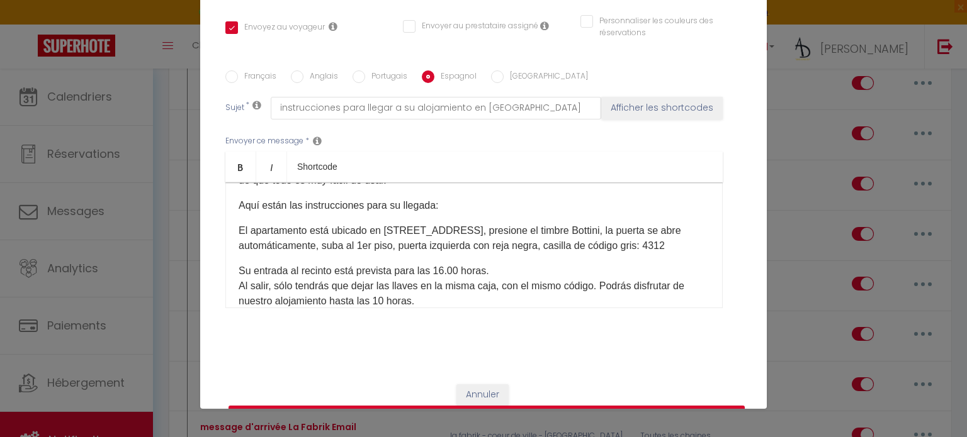
click at [419, 254] on p "El apartamento está ubicado en [STREET_ADDRESS], presione el timbre Bottini, la…" at bounding box center [474, 238] width 471 height 30
click at [491, 72] on input "[GEOGRAPHIC_DATA]" at bounding box center [497, 76] width 13 height 13
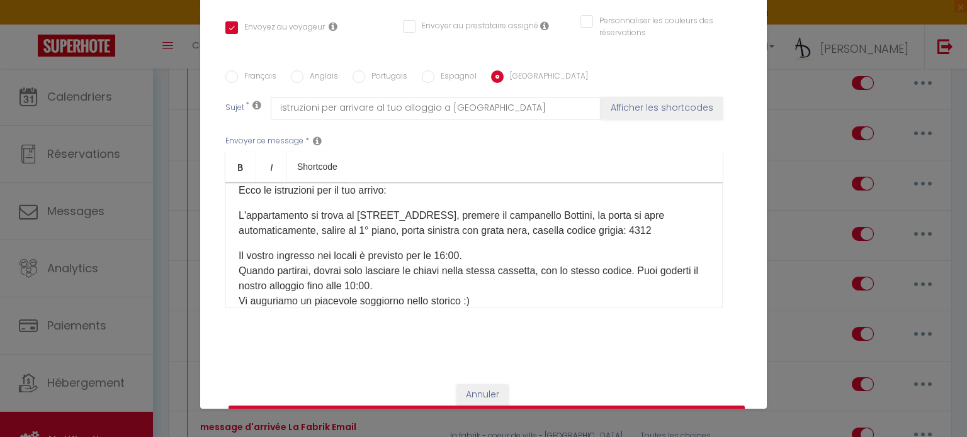
click at [657, 233] on p "L'appartamento si trova al [STREET_ADDRESS], premere il campanello Bottini, la …" at bounding box center [474, 223] width 471 height 30
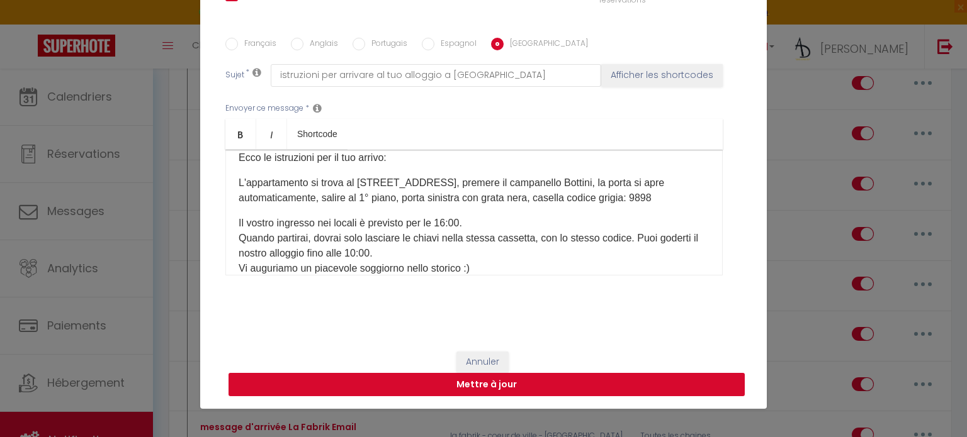
click at [624, 381] on button "Mettre à jour" at bounding box center [486, 385] width 516 height 24
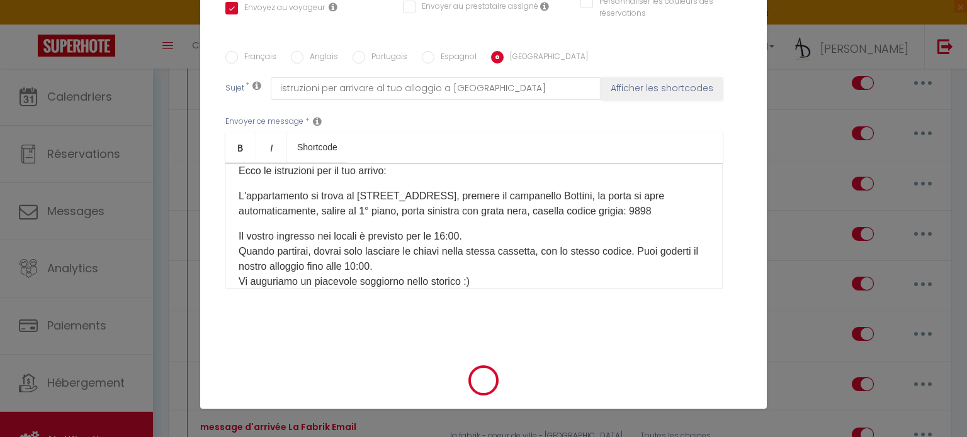
scroll to position [269, 0]
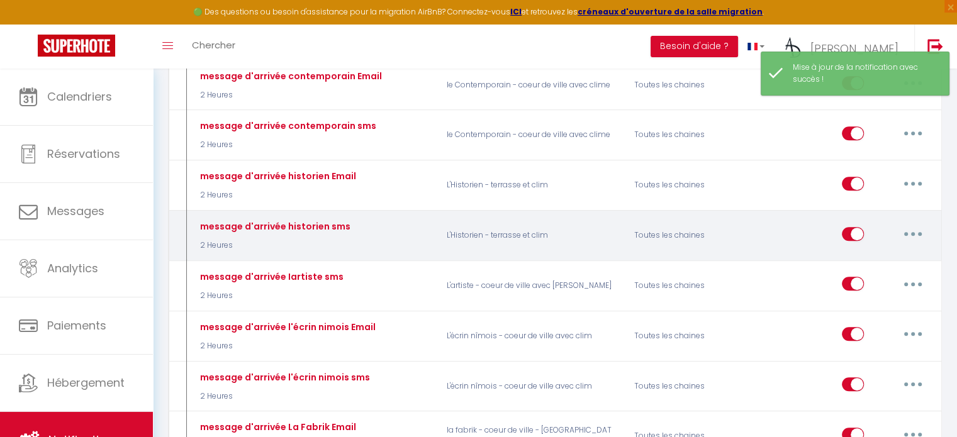
click at [919, 224] on button "button" at bounding box center [913, 234] width 35 height 20
click at [865, 252] on link "Editer" at bounding box center [880, 262] width 93 height 21
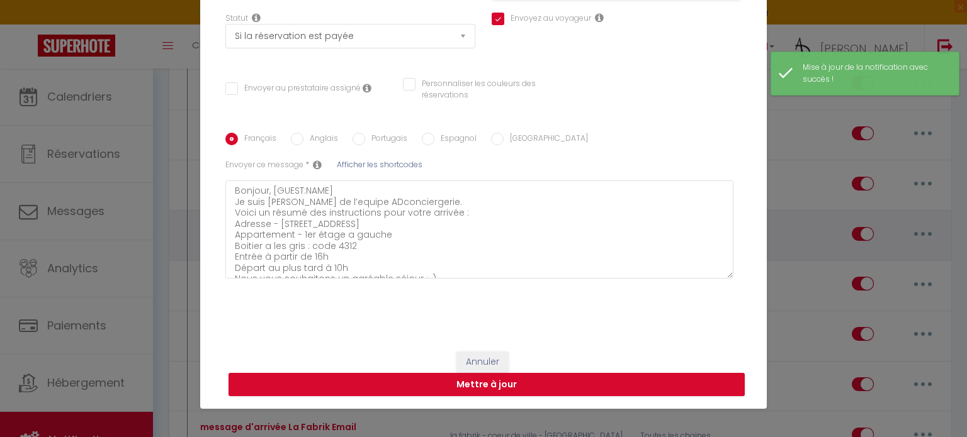
scroll to position [165, 0]
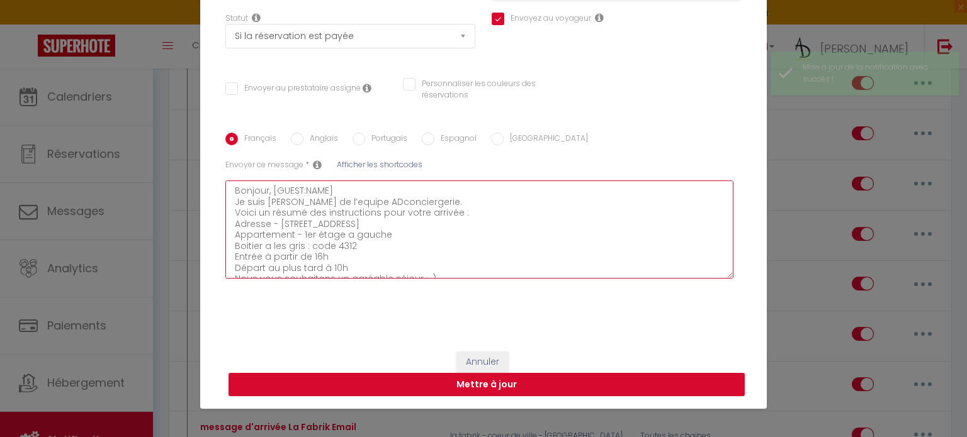
click at [574, 236] on textarea "Bonjour, [GUEST:NAME] Je suis [PERSON_NAME] de l’equipe ADconciergerie. Voici u…" at bounding box center [479, 230] width 508 height 98
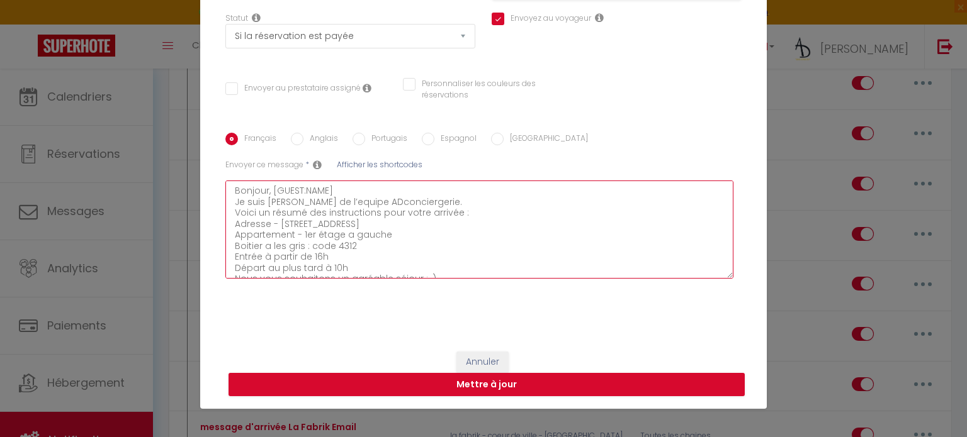
click at [574, 236] on textarea "Bonjour, [GUEST:NAME] Je suis [PERSON_NAME] de l’equipe ADconciergerie. Voici u…" at bounding box center [479, 230] width 508 height 98
click at [571, 248] on textarea "Bonjour, [GUEST:NAME] Je suis [PERSON_NAME] de l’equipe ADconciergerie. Voici u…" at bounding box center [479, 230] width 508 height 98
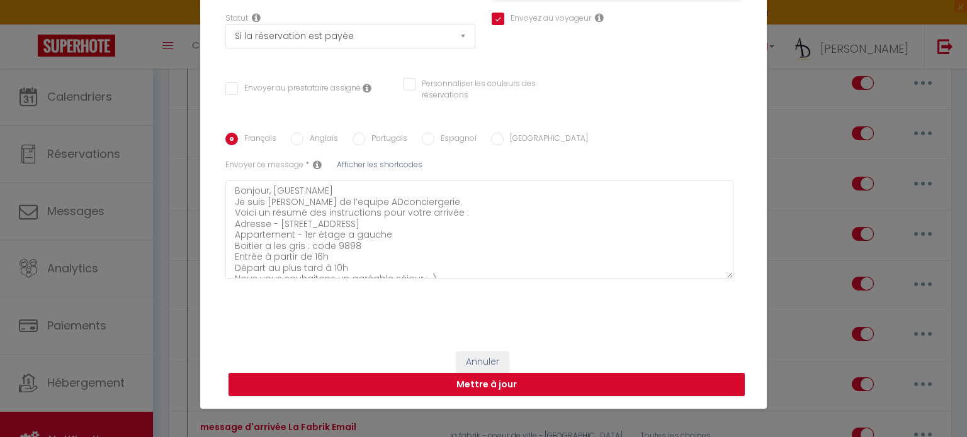
click at [303, 137] on label "Anglais" at bounding box center [320, 140] width 35 height 14
click at [300, 137] on input "Anglais" at bounding box center [297, 139] width 13 height 13
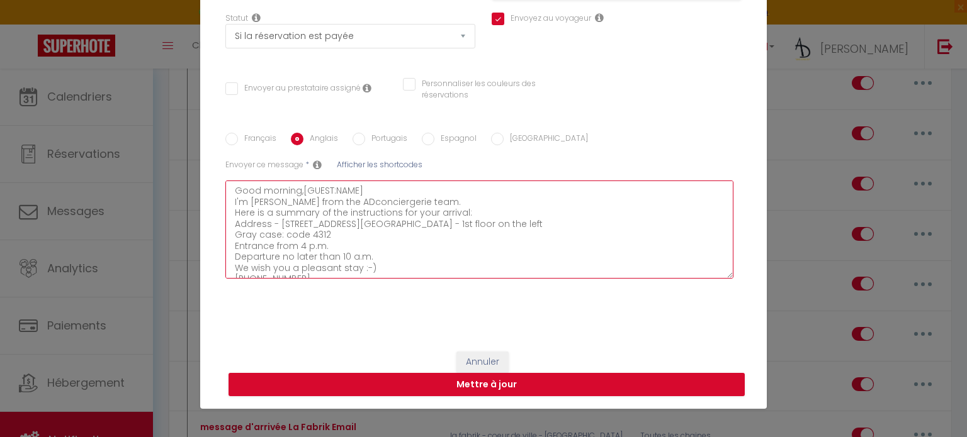
click at [385, 247] on textarea "Good morning,[GUEST:NAME] I'm [PERSON_NAME] from the ADconciergerie team. Here …" at bounding box center [479, 230] width 508 height 98
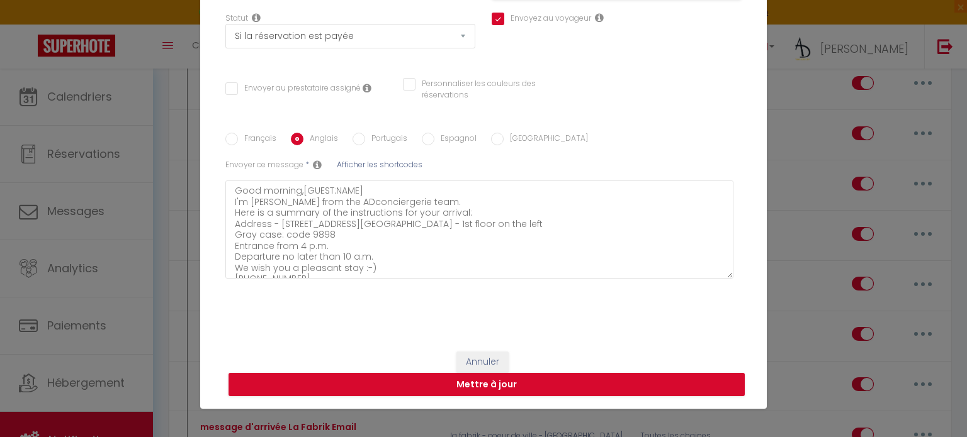
click at [365, 143] on label "Portugais" at bounding box center [386, 140] width 42 height 14
click at [364, 143] on input "Portugais" at bounding box center [358, 139] width 13 height 13
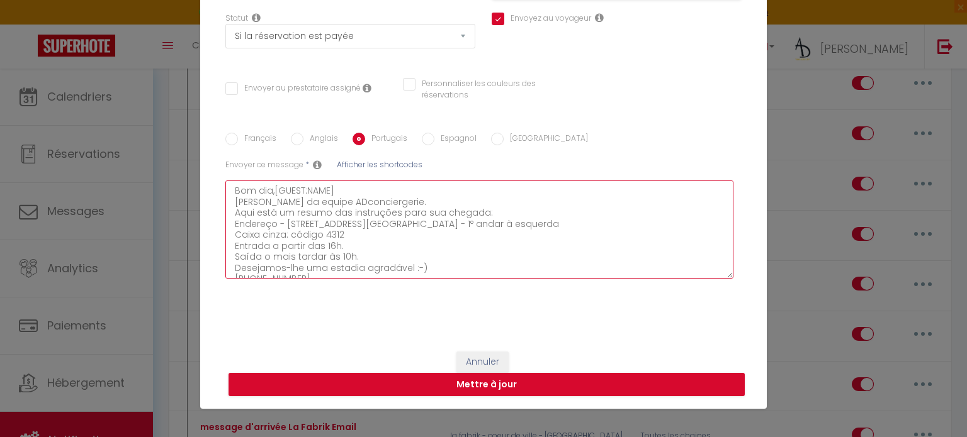
click at [366, 251] on textarea "Bom dia,[GUEST:NAME] [PERSON_NAME] da equipe ADconciergerie. Aqui está um resum…" at bounding box center [479, 230] width 508 height 98
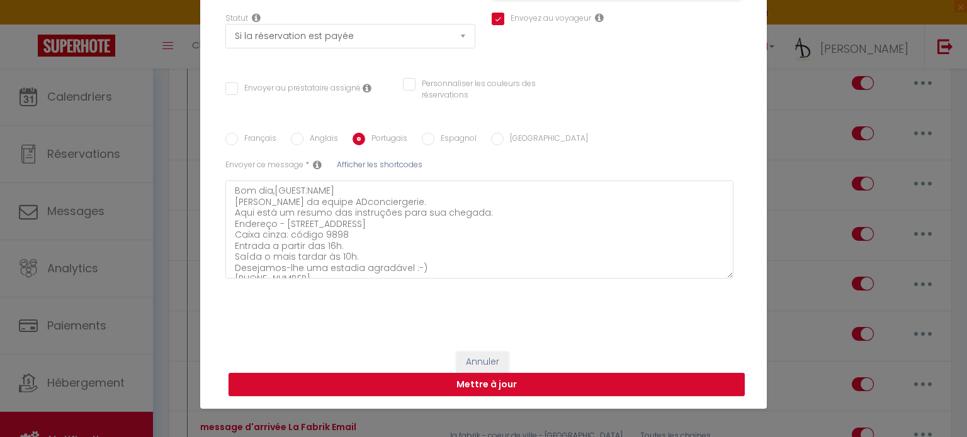
click at [425, 135] on input "Espagnol" at bounding box center [428, 139] width 13 height 13
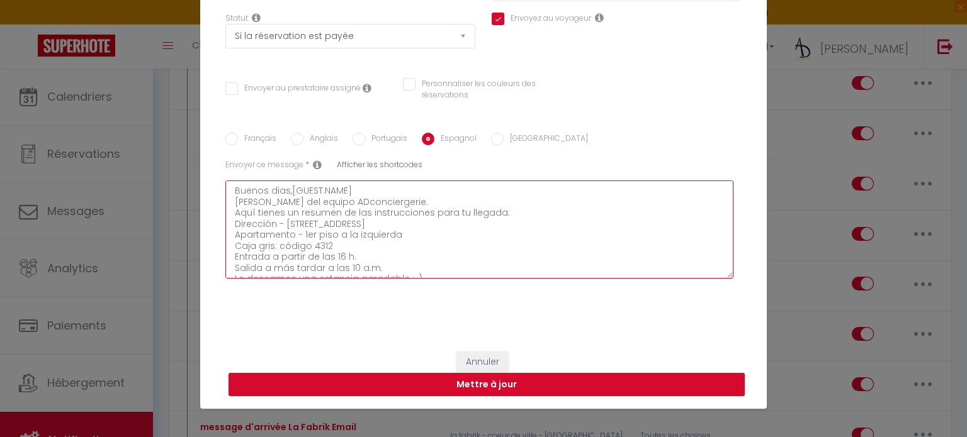
click at [388, 246] on textarea "Buenos dias,[GUEST:NAME] [PERSON_NAME] del equipo ADconciergerie. Aquí tienes u…" at bounding box center [479, 230] width 508 height 98
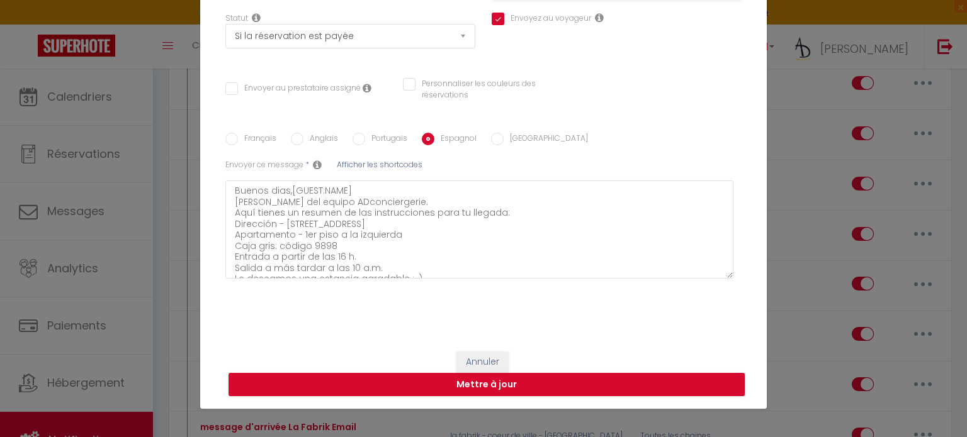
click at [488, 150] on div "Français Anglais Portugais Espagnol Italien Sujet * Afficher les shortcodes Env…" at bounding box center [483, 212] width 522 height 159
click at [499, 128] on div "Français Anglais Portugais Espagnol Italien Sujet * Afficher les shortcodes Env…" at bounding box center [483, 212] width 516 height 196
click at [488, 149] on div "Français Anglais Portugais Espagnol Italien Sujet * Afficher les shortcodes Env…" at bounding box center [483, 212] width 522 height 159
click at [491, 143] on input "[GEOGRAPHIC_DATA]" at bounding box center [497, 139] width 13 height 13
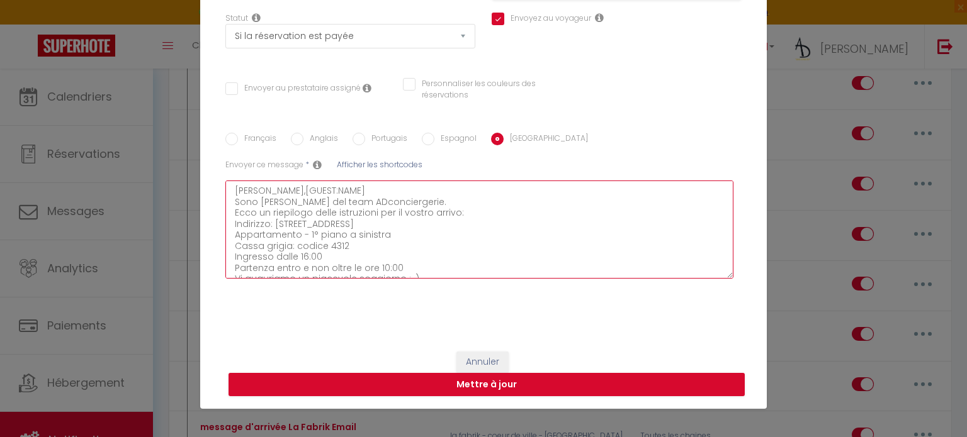
click at [402, 244] on textarea "[PERSON_NAME],[GUEST:NAME] Sono [PERSON_NAME] del team ADconciergerie. Ecco un …" at bounding box center [479, 230] width 508 height 98
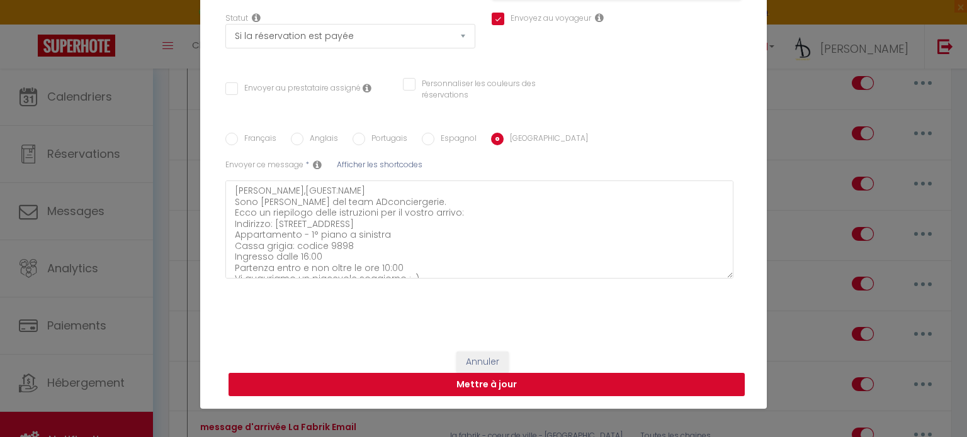
click at [379, 385] on button "Mettre à jour" at bounding box center [486, 385] width 516 height 24
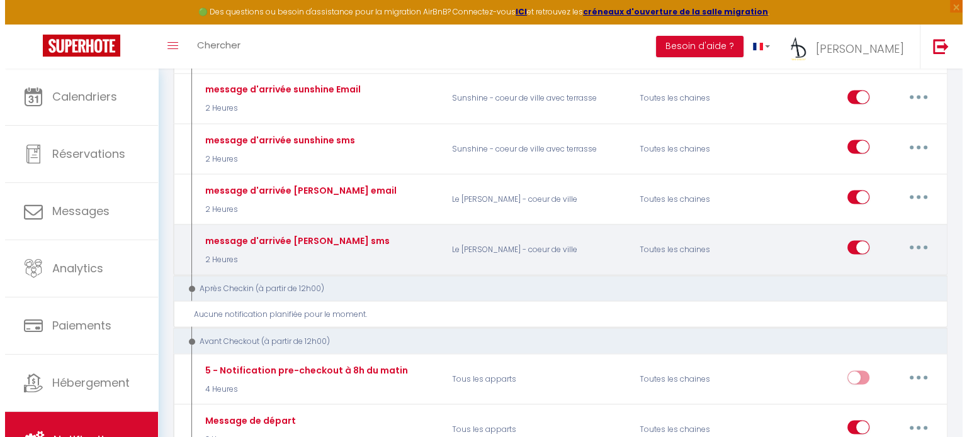
scroll to position [2255, 0]
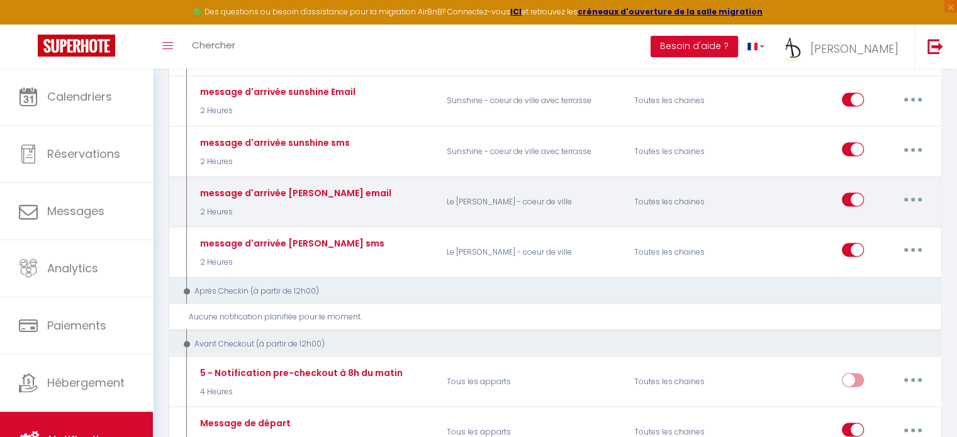
click at [908, 189] on button "button" at bounding box center [913, 199] width 35 height 20
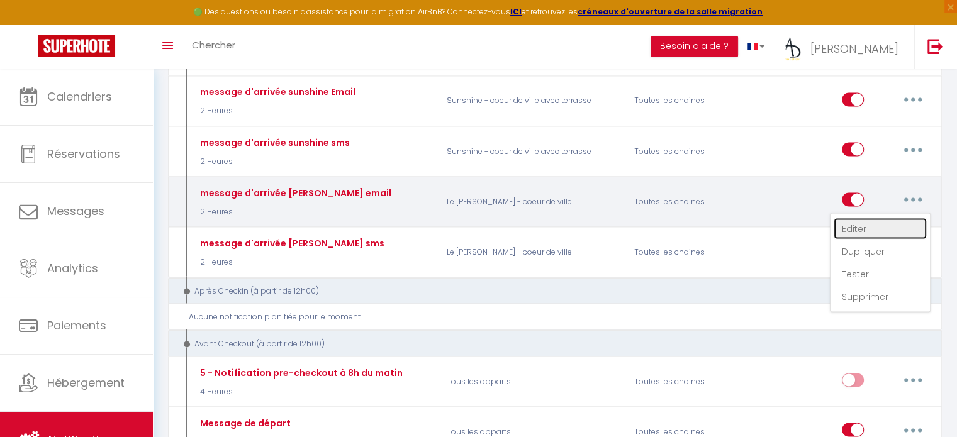
click at [871, 218] on link "Editer" at bounding box center [880, 228] width 93 height 21
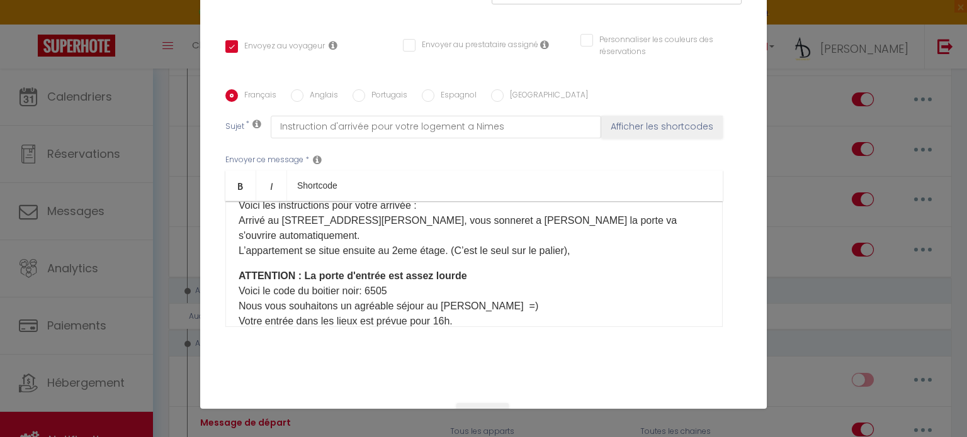
scroll to position [123, 0]
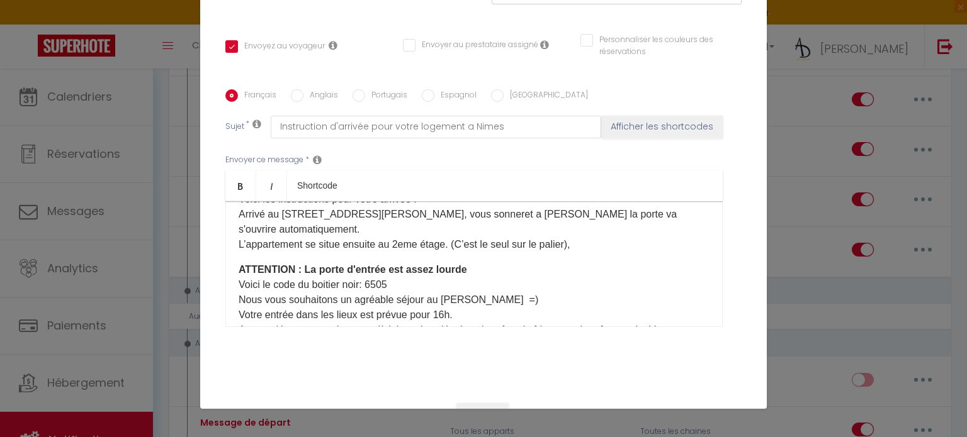
click at [407, 284] on p "ATTENTION : La porte d'entrée est assez lourde Voici le code du boitier noir: 6…" at bounding box center [474, 315] width 471 height 106
click at [297, 100] on input "Anglais" at bounding box center [297, 95] width 13 height 13
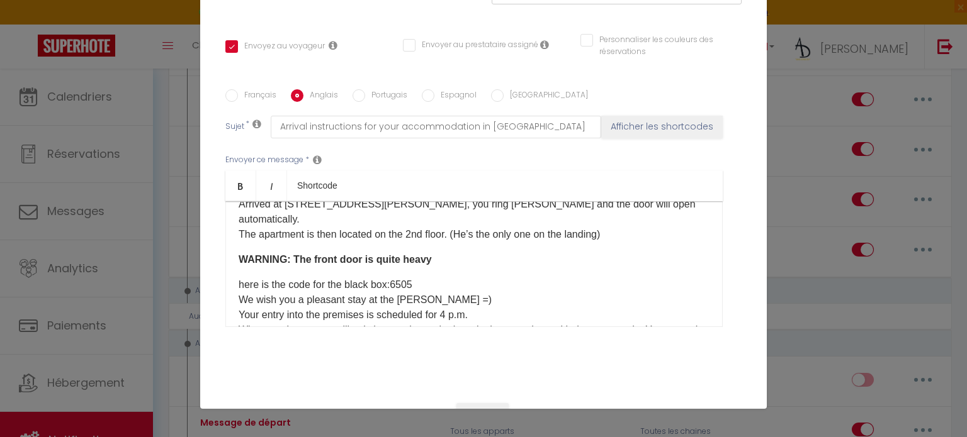
click at [425, 278] on p "here is the code for the black box:6505 We wish you a pleasant stay at the [PER…" at bounding box center [474, 323] width 471 height 91
click at [394, 97] on label "Portugais" at bounding box center [386, 96] width 42 height 14
click at [365, 97] on input "Portugais" at bounding box center [358, 95] width 13 height 13
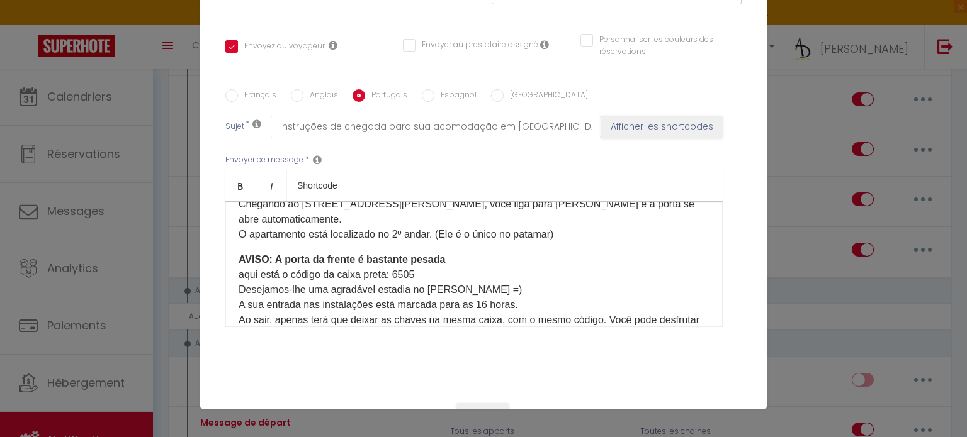
click at [427, 272] on p "AVISO: A porta da frente é bastante pesada ​ aqui está o código da caixa preta:…" at bounding box center [474, 305] width 471 height 106
click at [434, 89] on label "Espagnol" at bounding box center [455, 96] width 42 height 14
click at [433, 89] on input "Espagnol" at bounding box center [428, 95] width 13 height 13
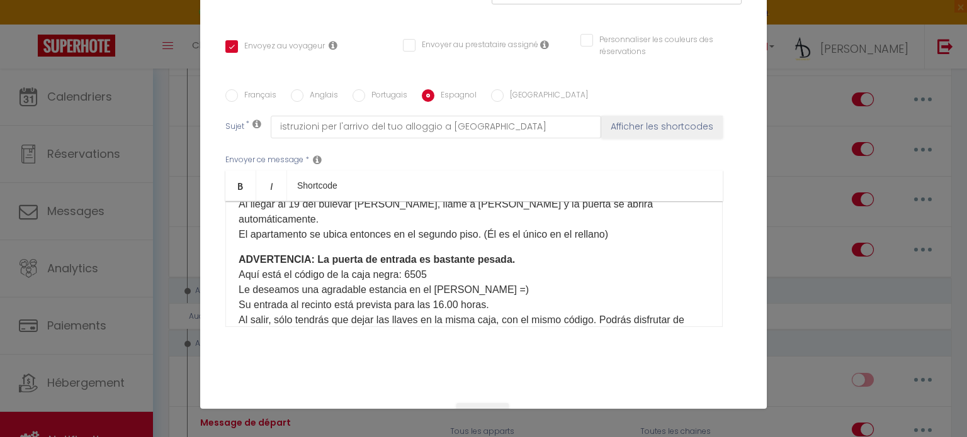
click at [449, 271] on p "ADVERTENCIA: La puerta de entrada es bastante pesada. ​ Aquí está el código de …" at bounding box center [474, 305] width 471 height 106
click at [493, 87] on div "Français Anglais Portugais Espagnol Italien Sujet * istruzioni per l'arrivo del…" at bounding box center [483, 215] width 516 height 291
click at [493, 99] on input "[GEOGRAPHIC_DATA]" at bounding box center [497, 95] width 13 height 13
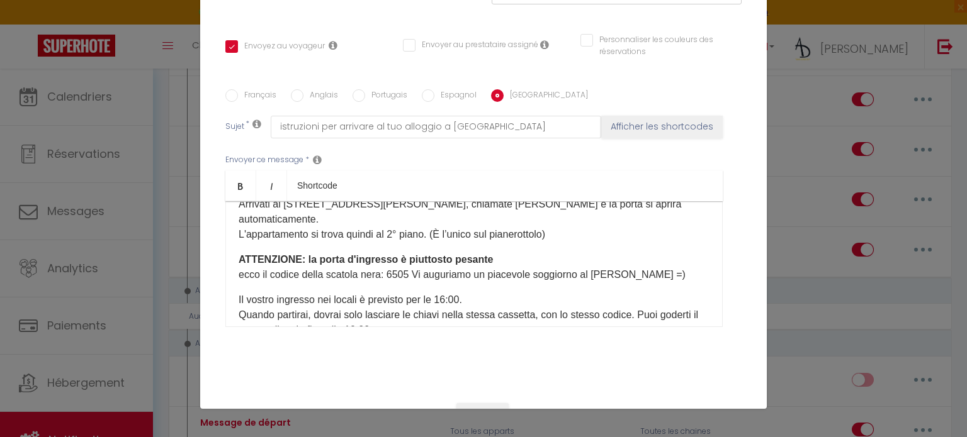
click at [405, 259] on p "ATTENZIONE: la porta d'ingresso è piuttosto pesante ​ ecco il codice della scat…" at bounding box center [474, 267] width 471 height 30
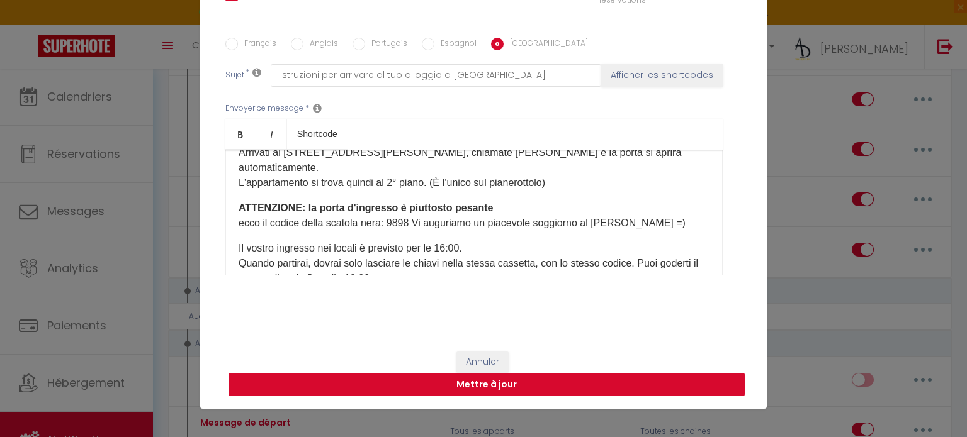
click at [379, 377] on button "Mettre à jour" at bounding box center [486, 385] width 516 height 24
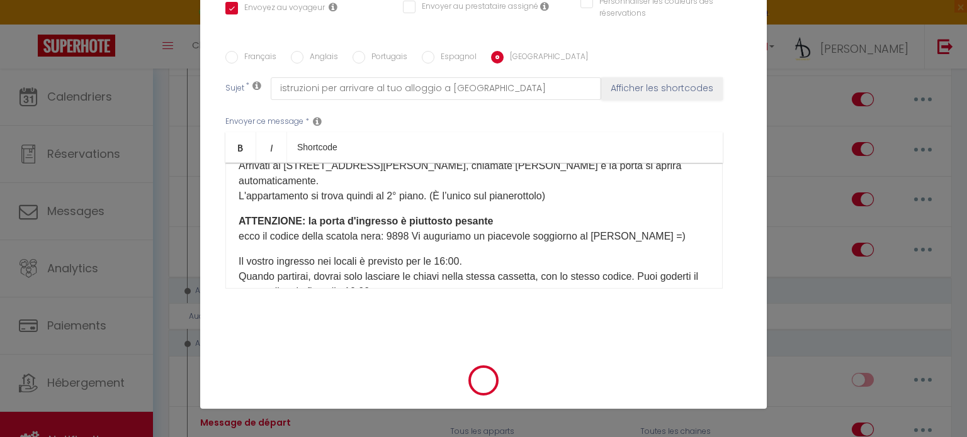
scroll to position [269, 0]
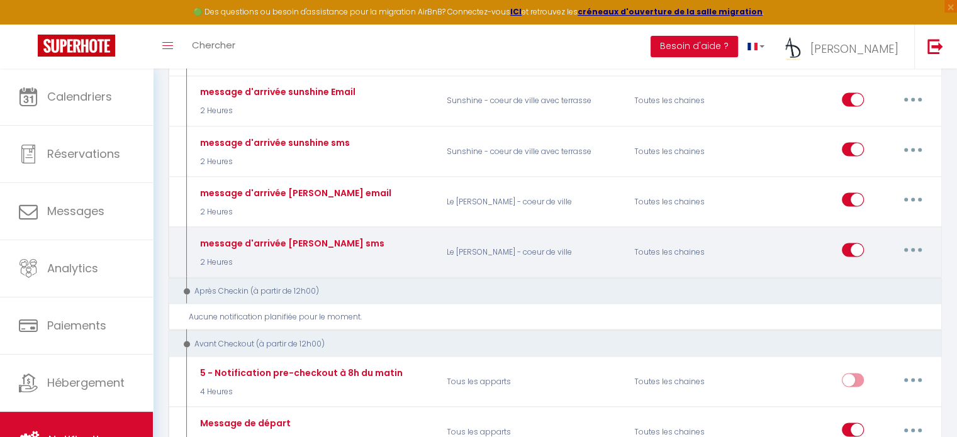
click at [914, 240] on button "button" at bounding box center [913, 250] width 35 height 20
click at [865, 268] on link "Editer" at bounding box center [880, 278] width 93 height 21
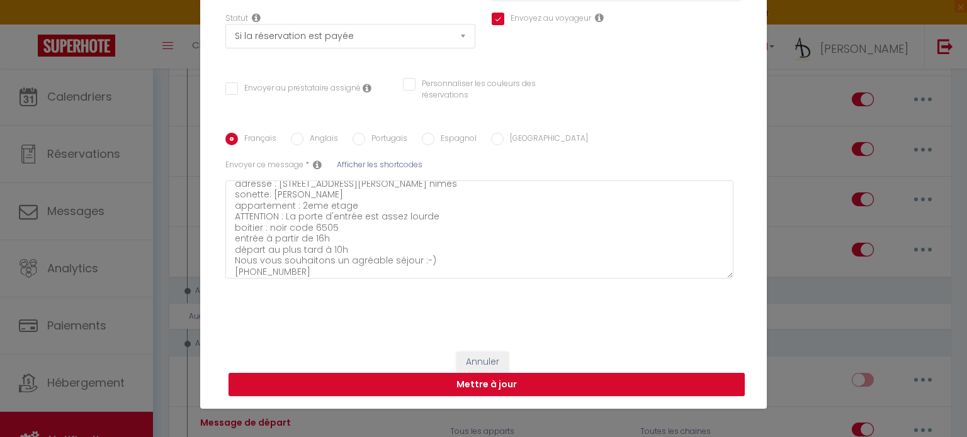
scroll to position [43, 0]
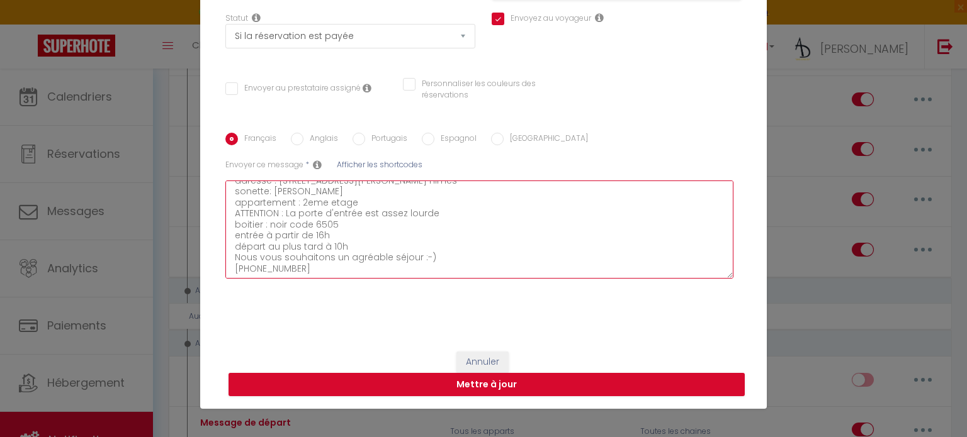
click at [330, 223] on textarea "Bonjour je suis [PERSON_NAME] de l'équipe ADconciergerie. Voici un résumé des i…" at bounding box center [479, 230] width 508 height 98
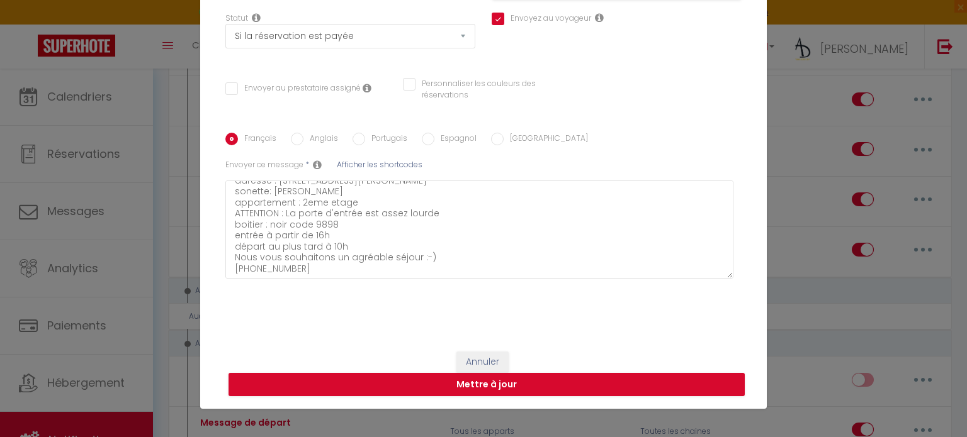
click at [293, 137] on input "Anglais" at bounding box center [297, 139] width 13 height 13
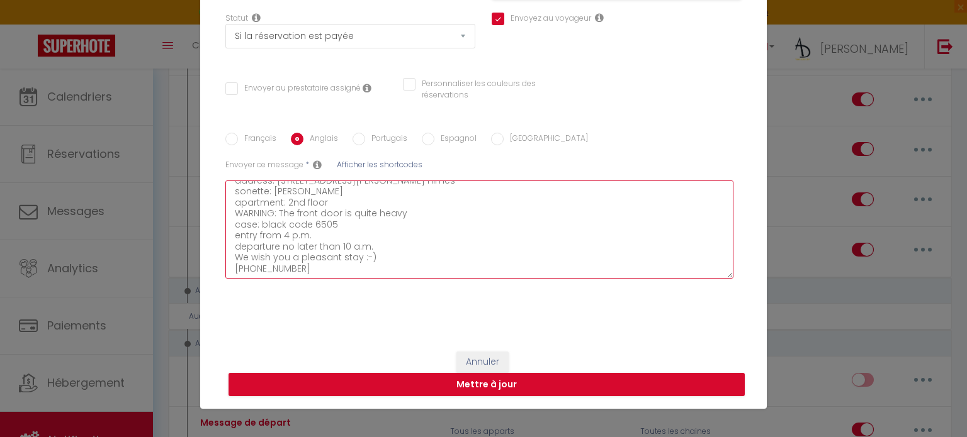
click at [356, 221] on textarea "Good morning I'm [PERSON_NAME] from the ADconciergerie team. Here is a summary …" at bounding box center [479, 230] width 508 height 98
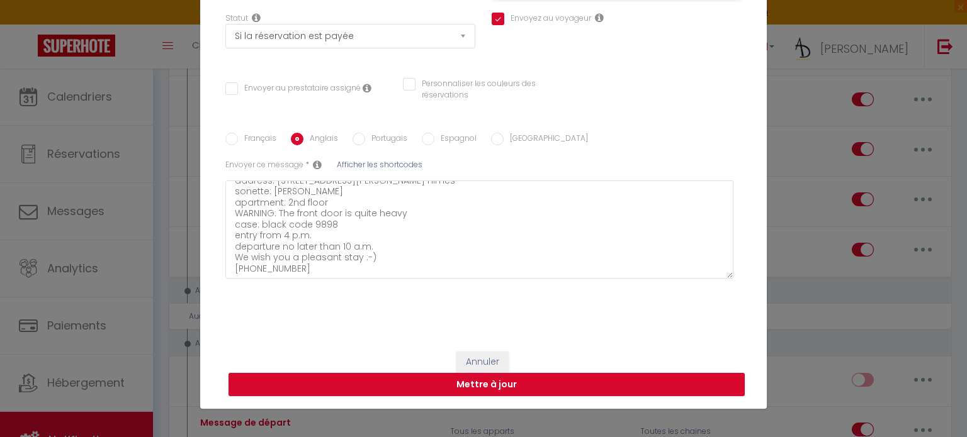
click at [366, 136] on label "Portugais" at bounding box center [386, 140] width 42 height 14
click at [365, 136] on input "Portugais" at bounding box center [358, 139] width 13 height 13
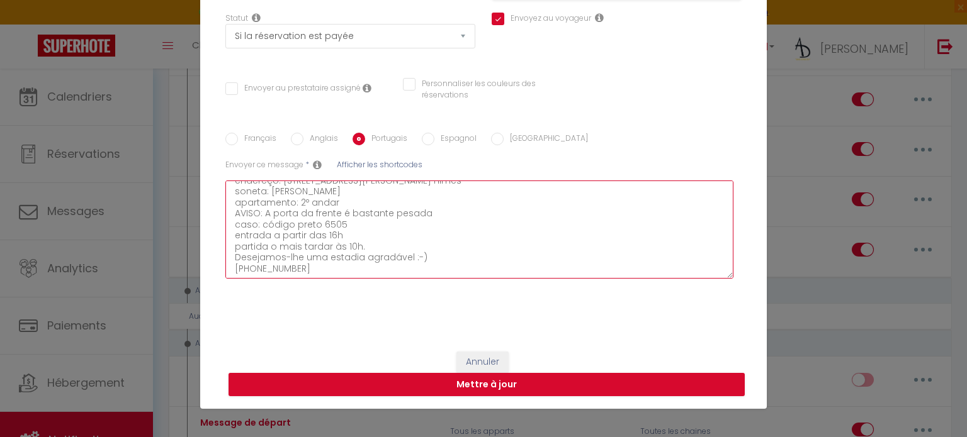
click at [363, 219] on textarea "Bom dia Sou [PERSON_NAME] da equipe ADconciergerie. Aqui está um resumo das ins…" at bounding box center [479, 230] width 508 height 98
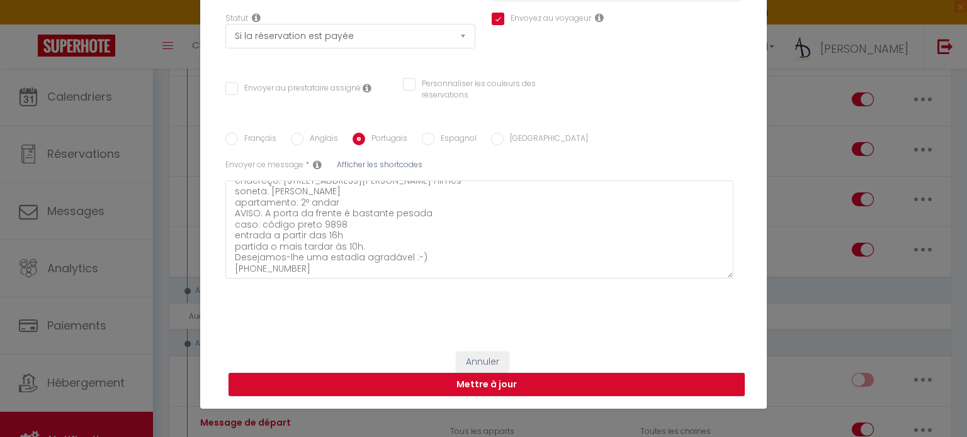
click at [434, 140] on label "Espagnol" at bounding box center [455, 140] width 42 height 14
click at [430, 140] on input "Espagnol" at bounding box center [428, 139] width 13 height 13
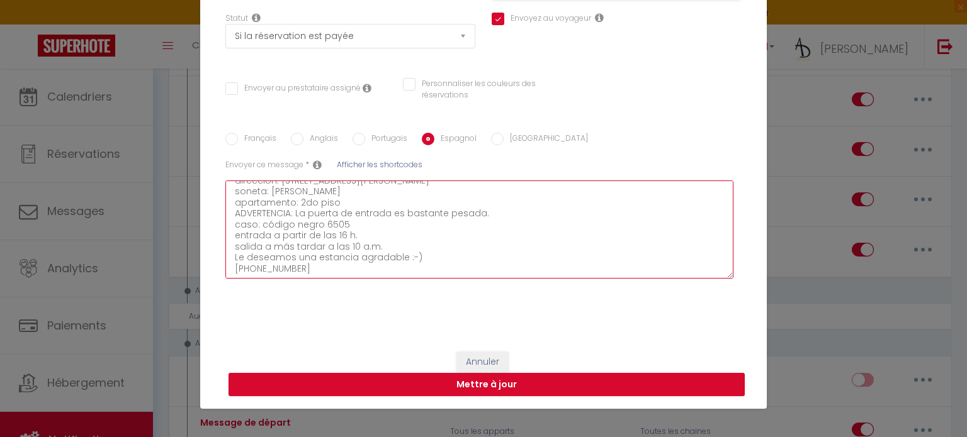
click at [373, 220] on textarea "Buenos dias Soy [PERSON_NAME] del equipo ADconciergerie. Aquí tienes un resumen…" at bounding box center [479, 230] width 508 height 98
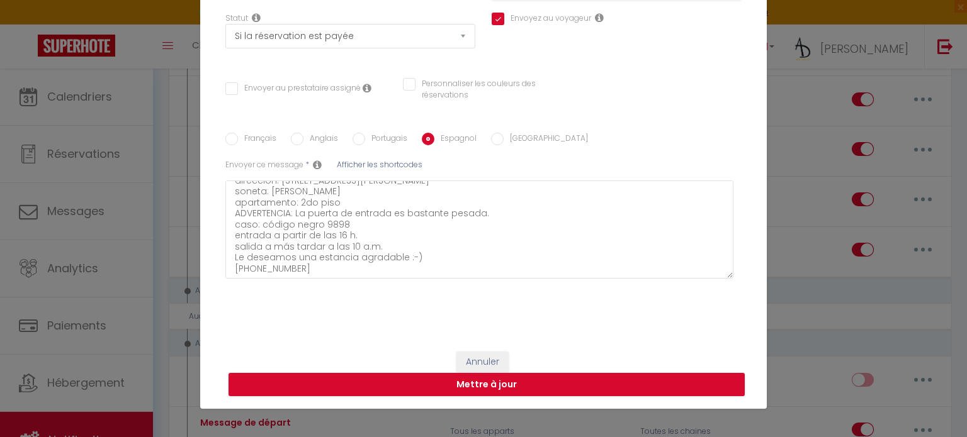
click at [491, 136] on input "[GEOGRAPHIC_DATA]" at bounding box center [497, 139] width 13 height 13
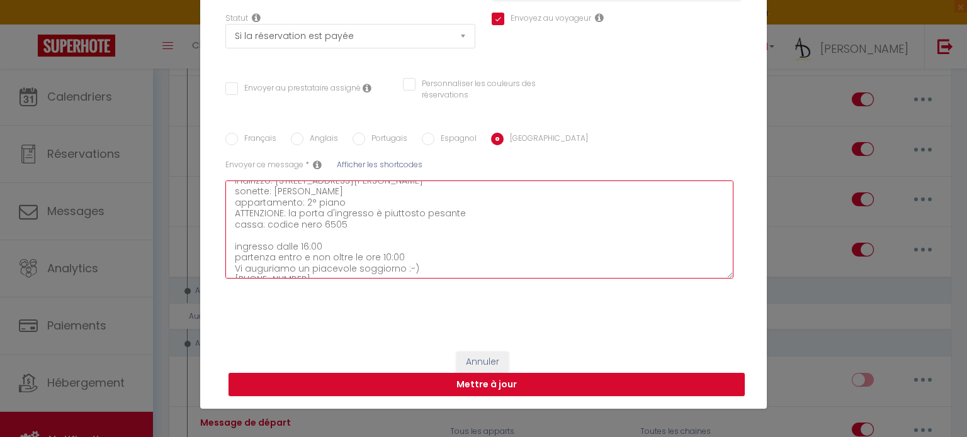
click at [371, 223] on textarea "Buongiorno Sono [PERSON_NAME] del team ADconciergerie. Ecco un riepilogo delle …" at bounding box center [479, 230] width 508 height 98
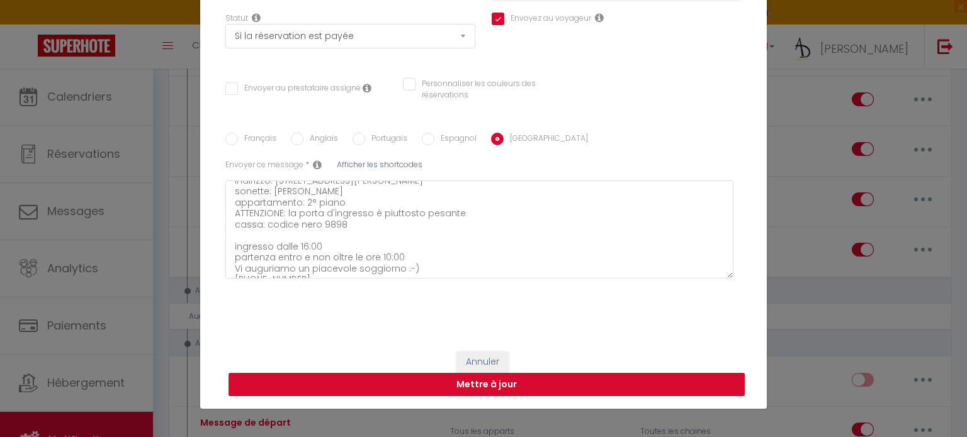
click at [342, 384] on button "Mettre à jour" at bounding box center [486, 385] width 516 height 24
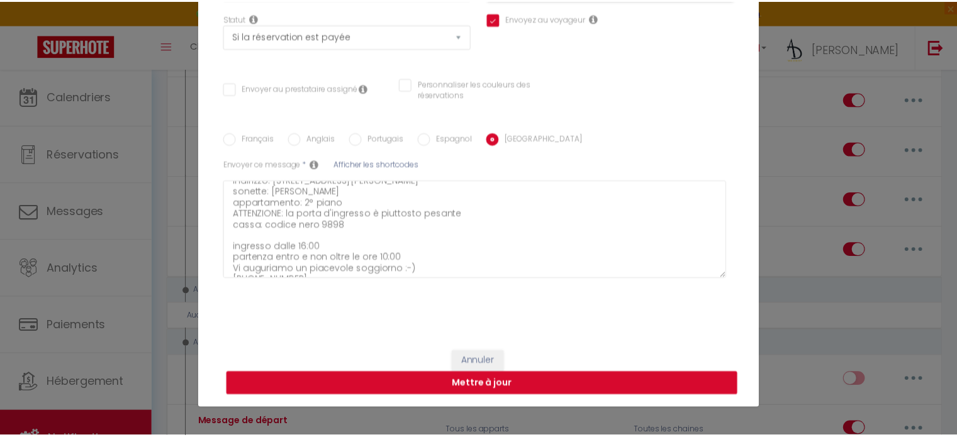
scroll to position [152, 0]
